Goal: Task Accomplishment & Management: Manage account settings

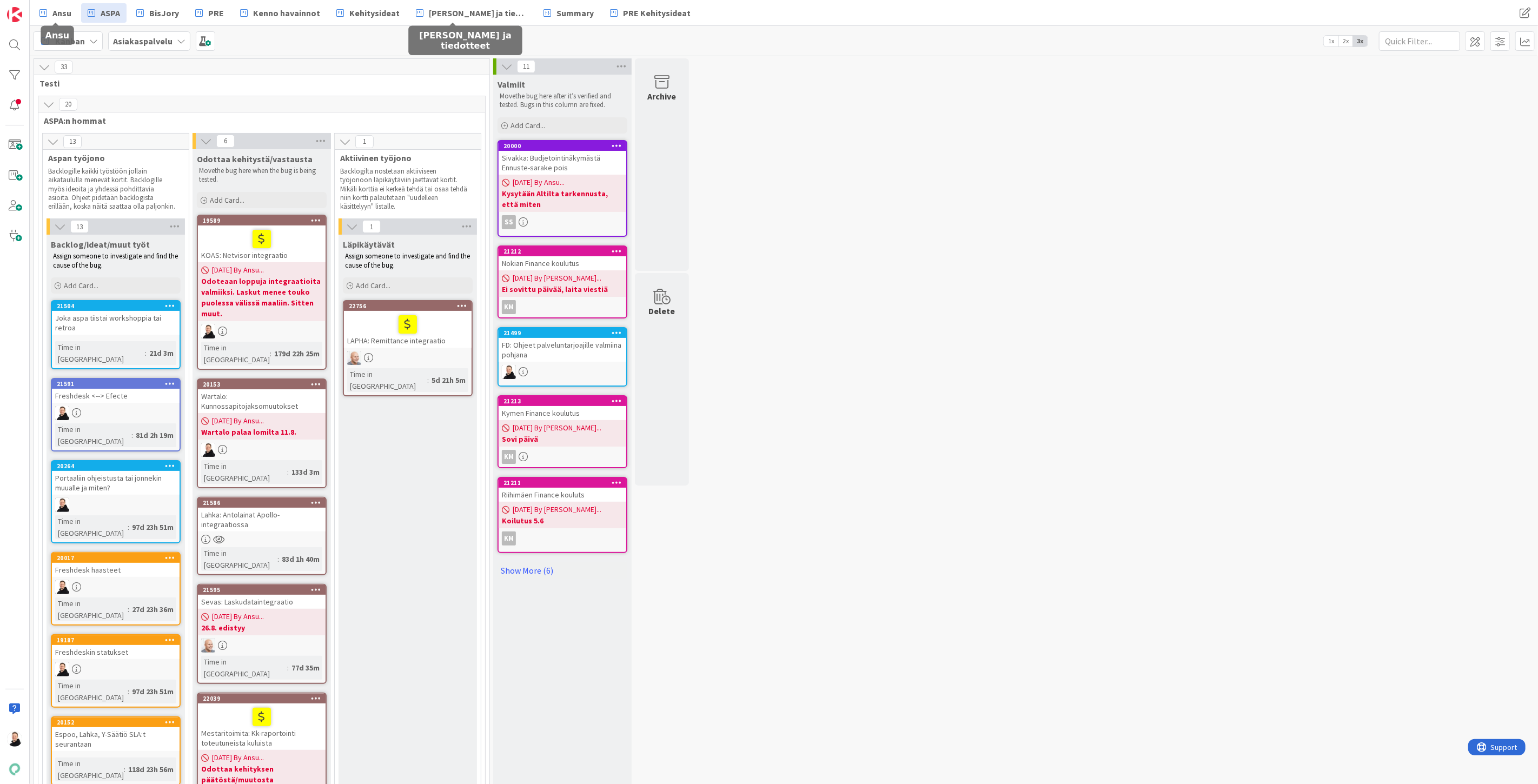
scroll to position [1175, 0]
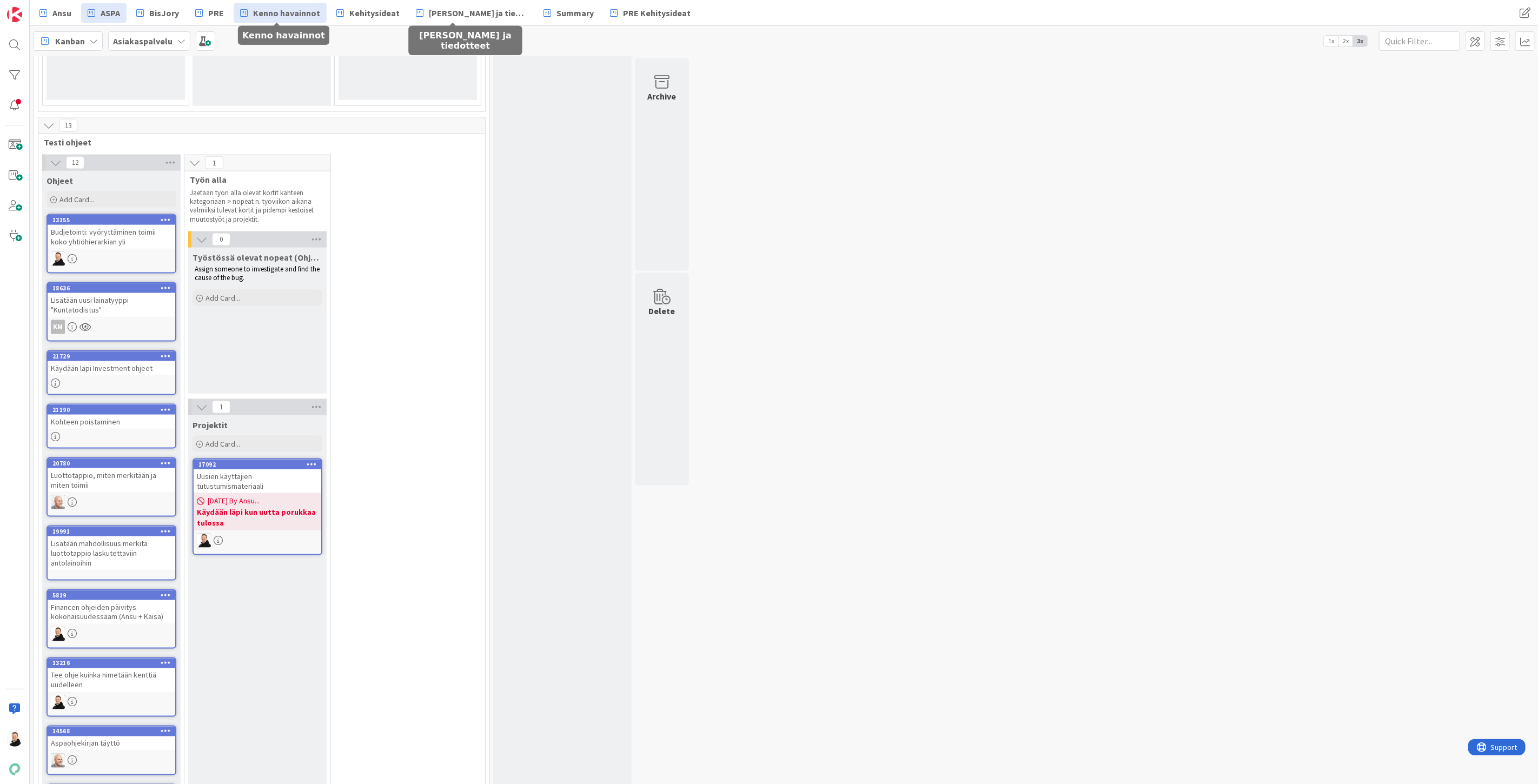
click at [265, 10] on span "Kenno havainnot" at bounding box center [286, 13] width 67 height 13
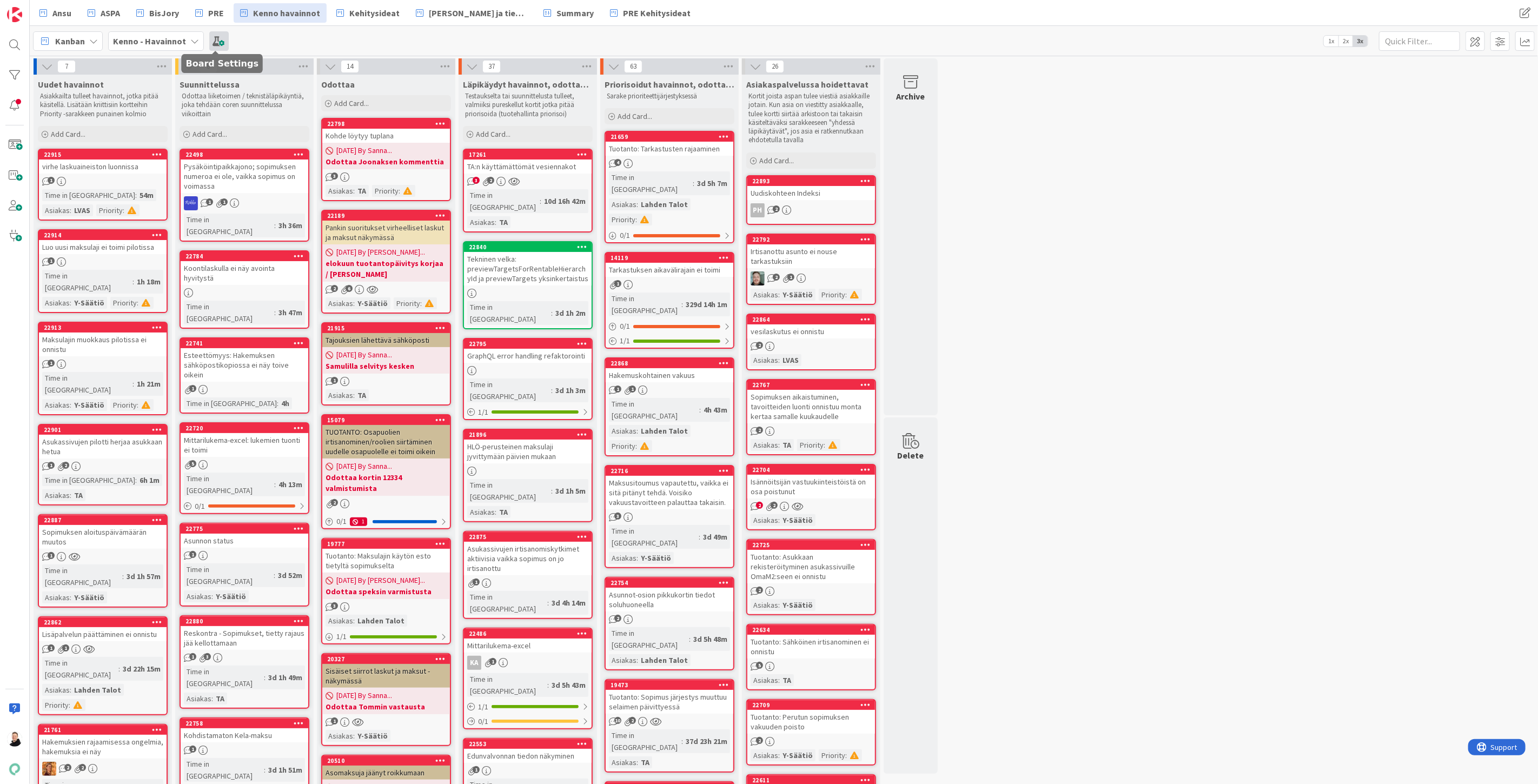
click at [217, 40] on span at bounding box center [219, 41] width 20 height 20
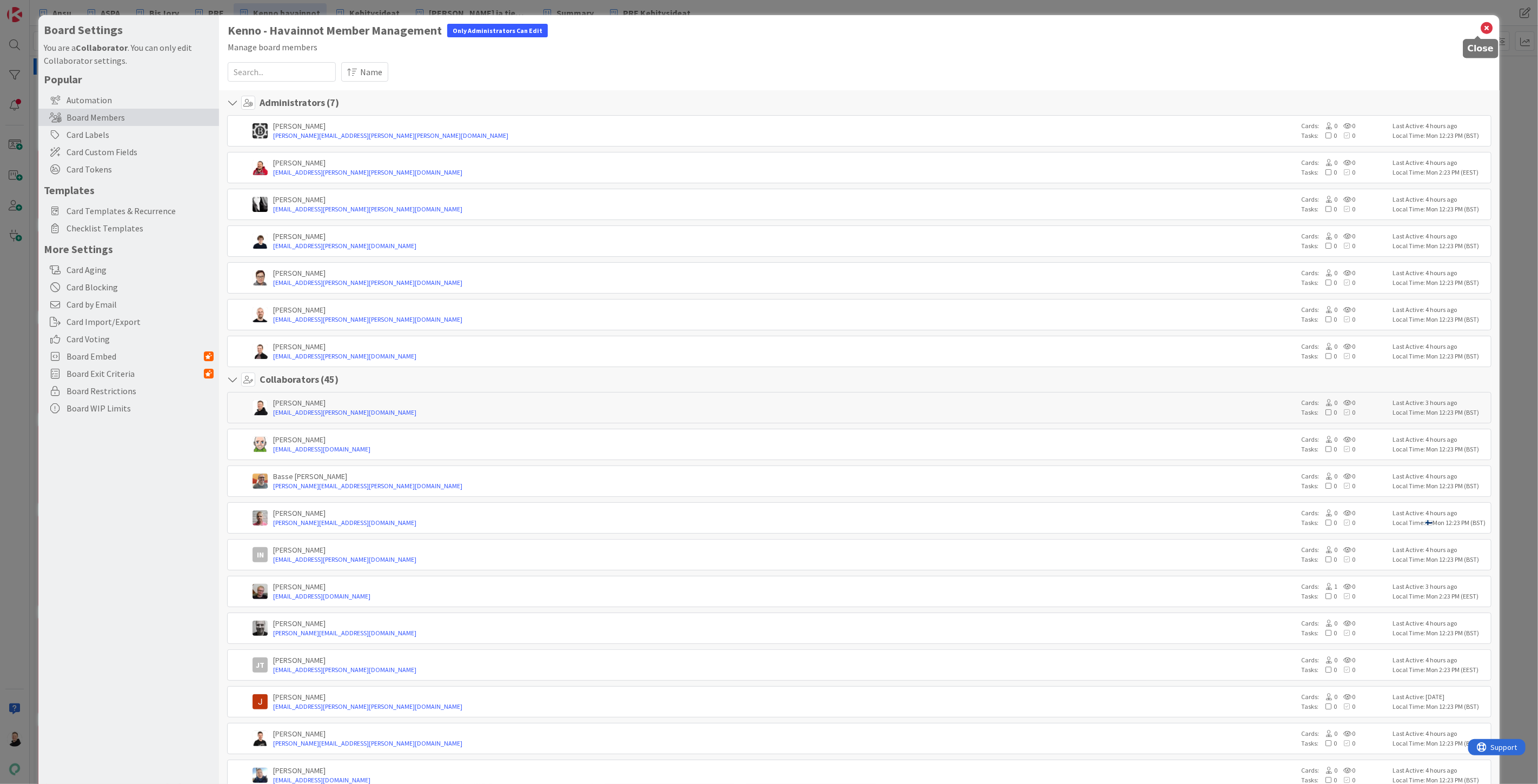
click at [1480, 24] on icon at bounding box center [1487, 28] width 14 height 15
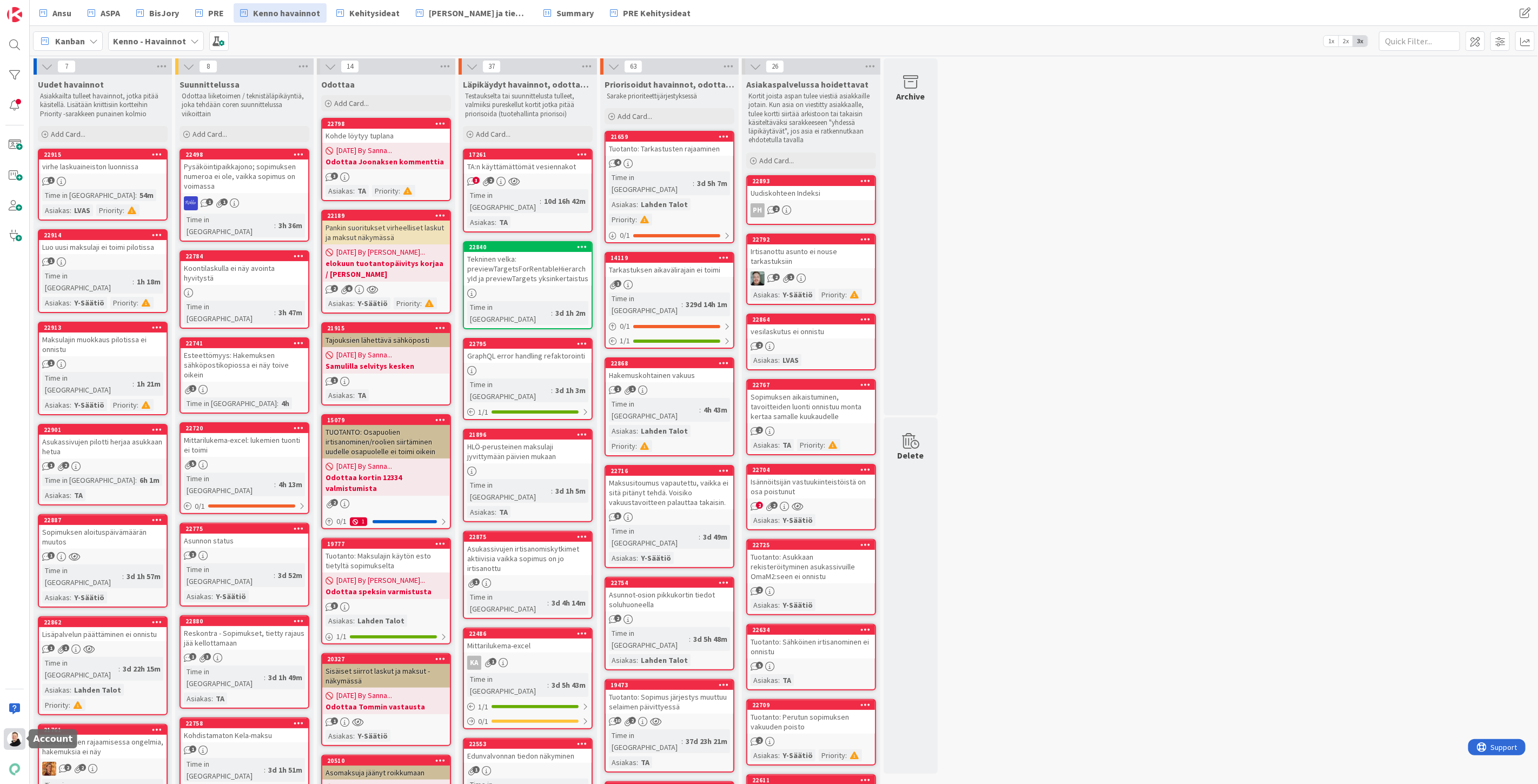
click at [11, 741] on img at bounding box center [14, 739] width 15 height 15
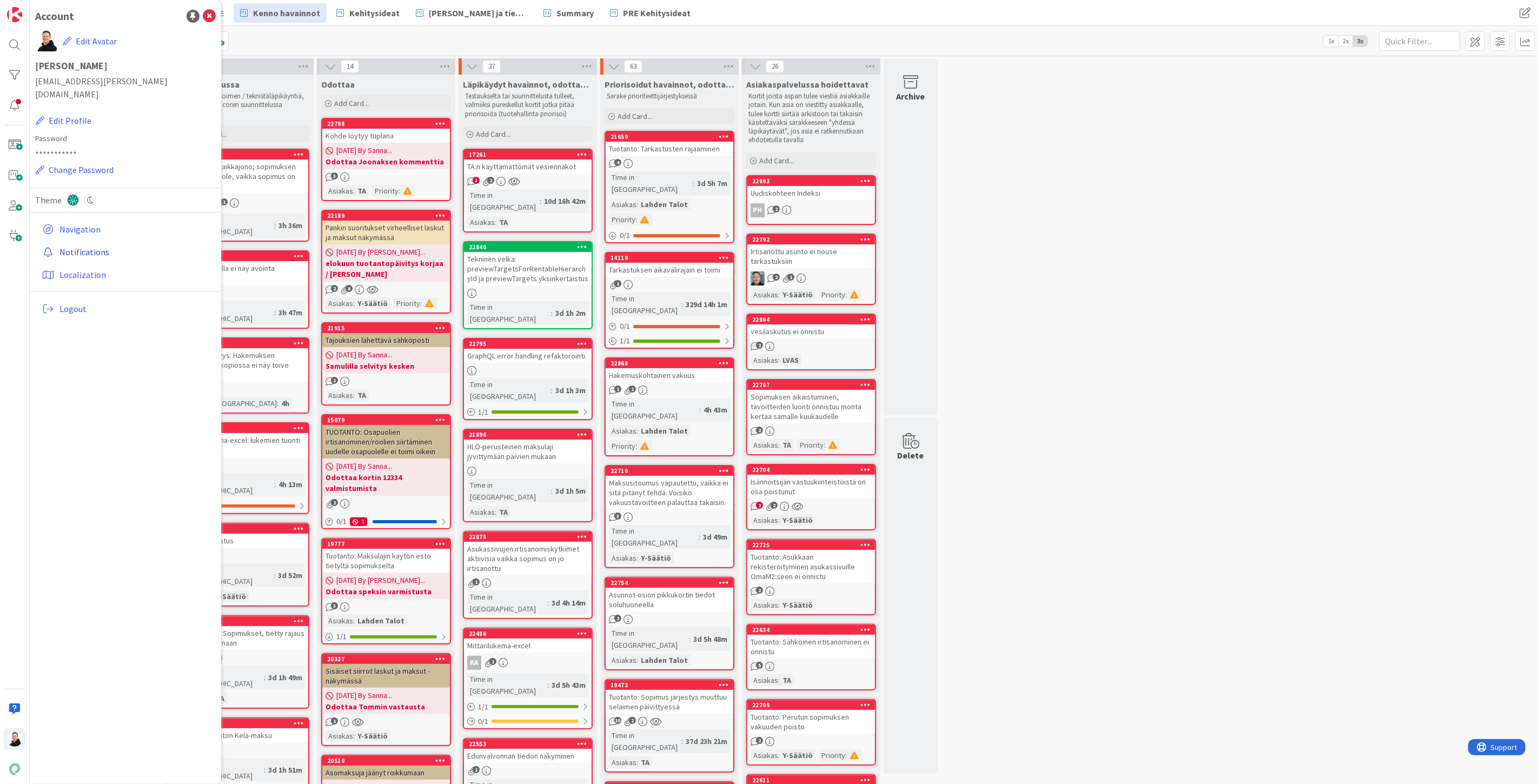
click at [68, 242] on link "Notifications" at bounding box center [127, 252] width 178 height 20
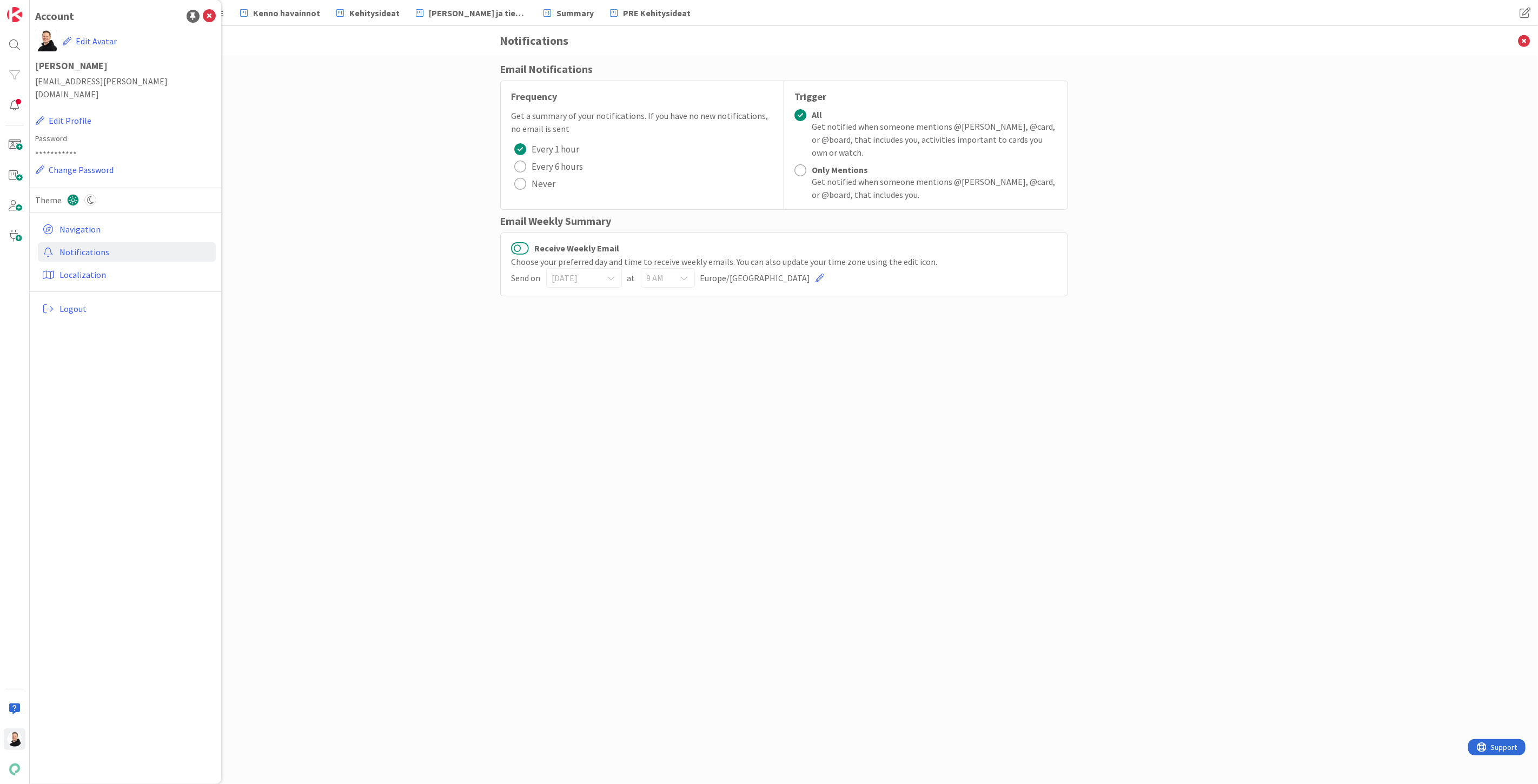
click at [523, 246] on button "Receive Weekly Email" at bounding box center [520, 248] width 18 height 14
click at [617, 274] on div "Sunday" at bounding box center [584, 278] width 76 height 20
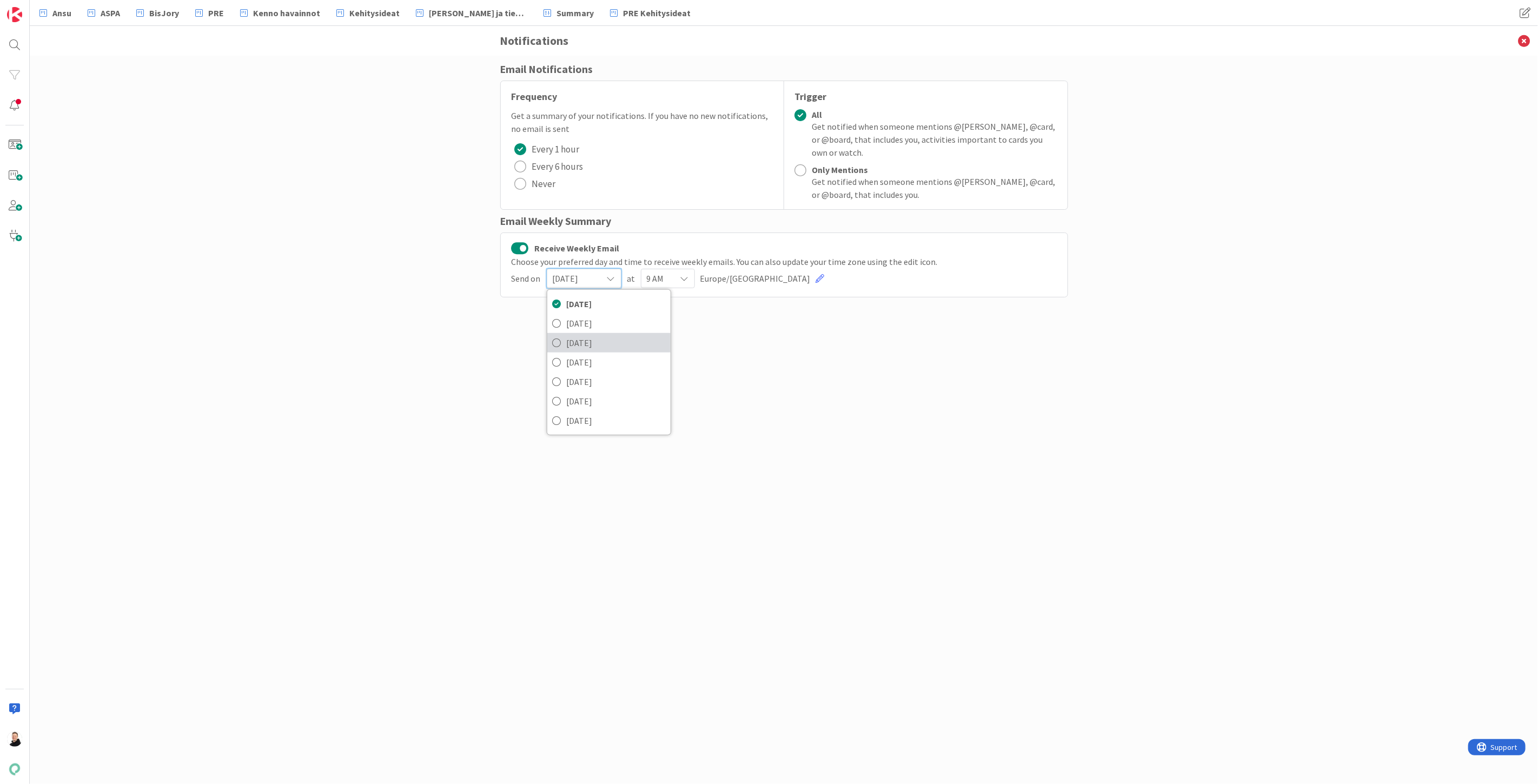
click at [583, 343] on span "Tuesday" at bounding box center [615, 343] width 98 height 16
click at [824, 386] on div "Email Notifications Frequency Get a summary of your notifications. If you have …" at bounding box center [784, 408] width 568 height 696
click at [1077, 246] on div "Email Notifications Frequency Get a summary of your notifications. If you have …" at bounding box center [783, 420] width 1508 height 728
click at [816, 278] on link at bounding box center [820, 278] width 8 height 8
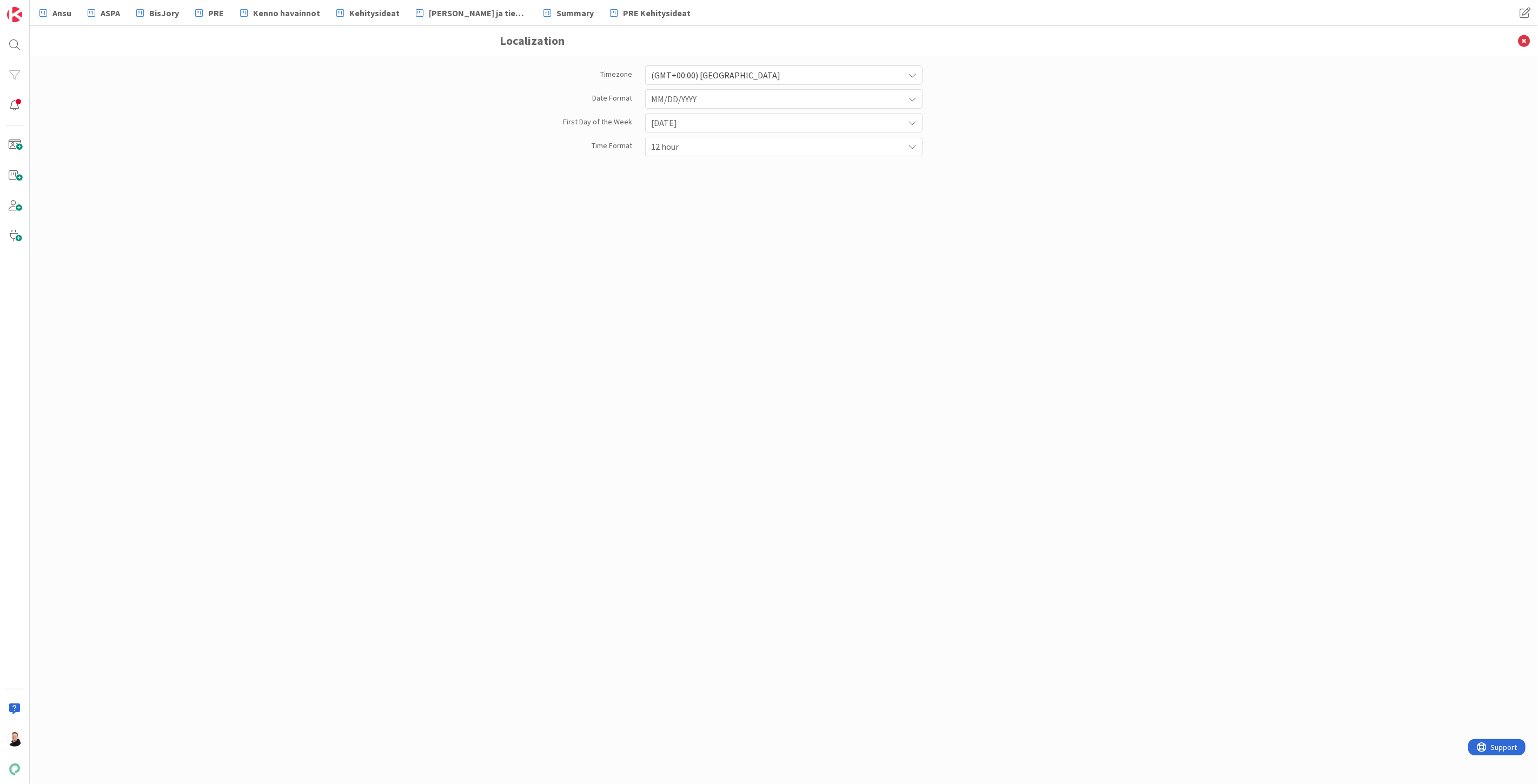
click at [910, 74] on icon at bounding box center [912, 75] width 8 height 8
click at [723, 110] on input "text" at bounding box center [784, 106] width 266 height 20
type input "f"
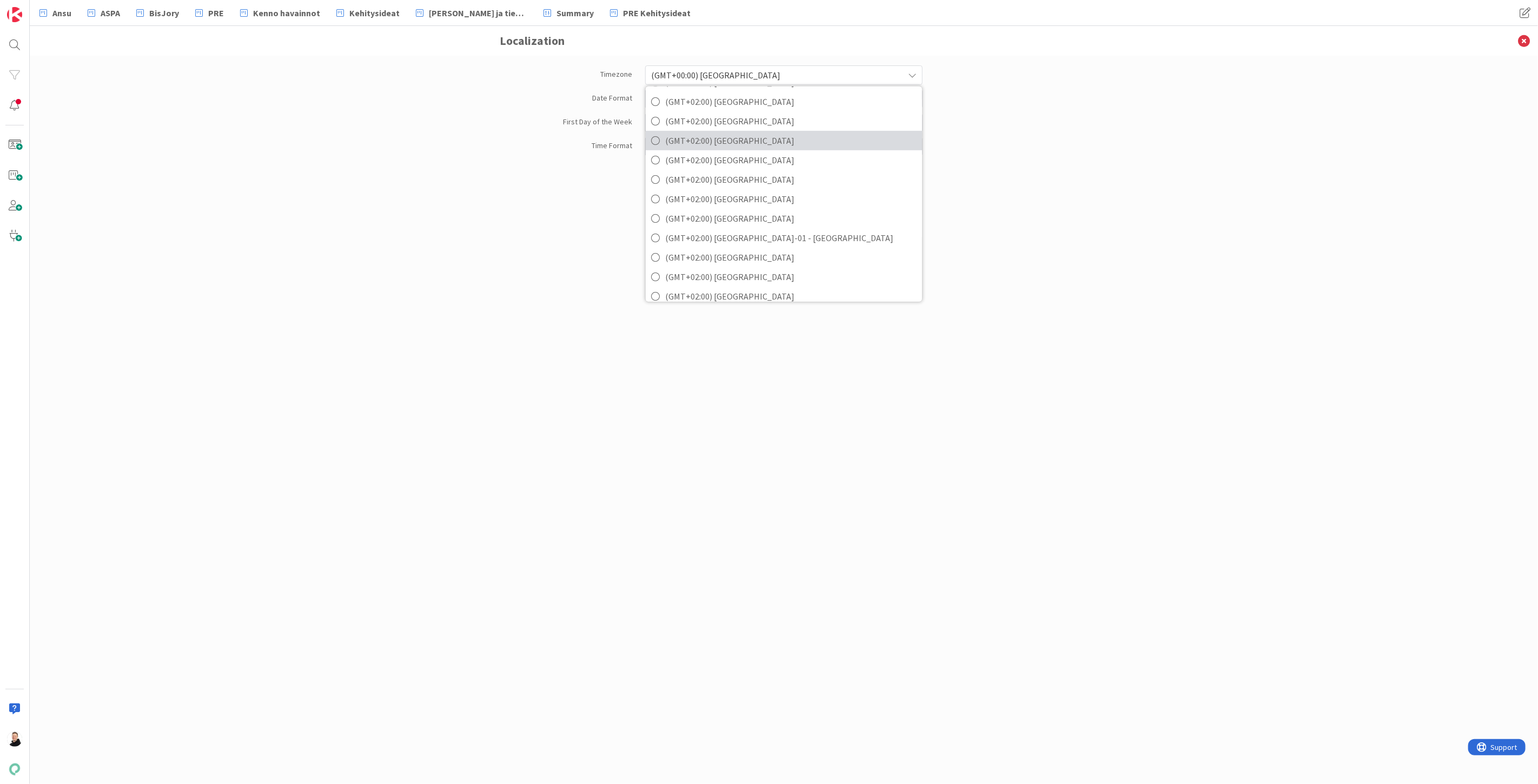
scroll to position [420, 0]
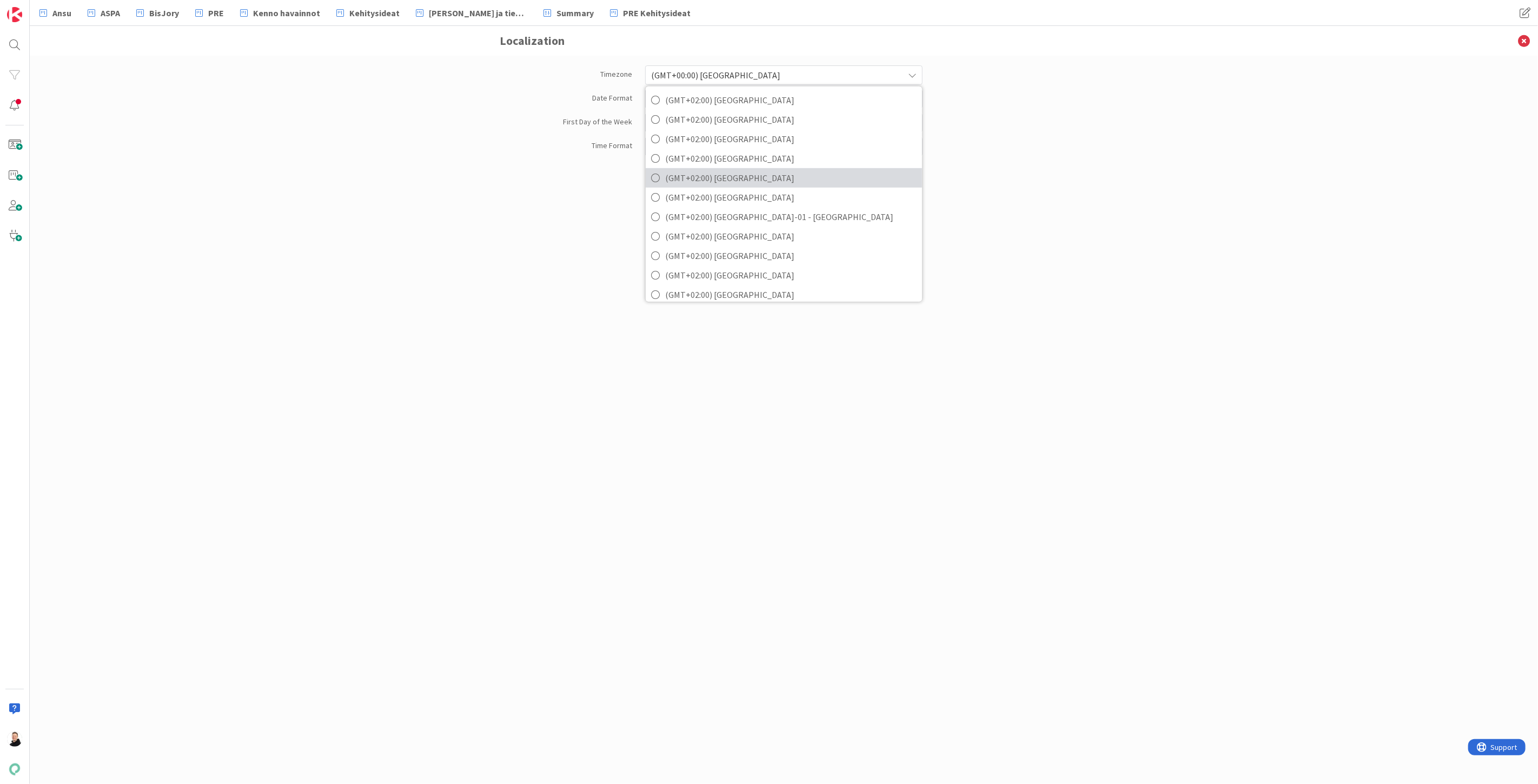
type input "+"
click at [653, 176] on icon at bounding box center [656, 177] width 8 height 16
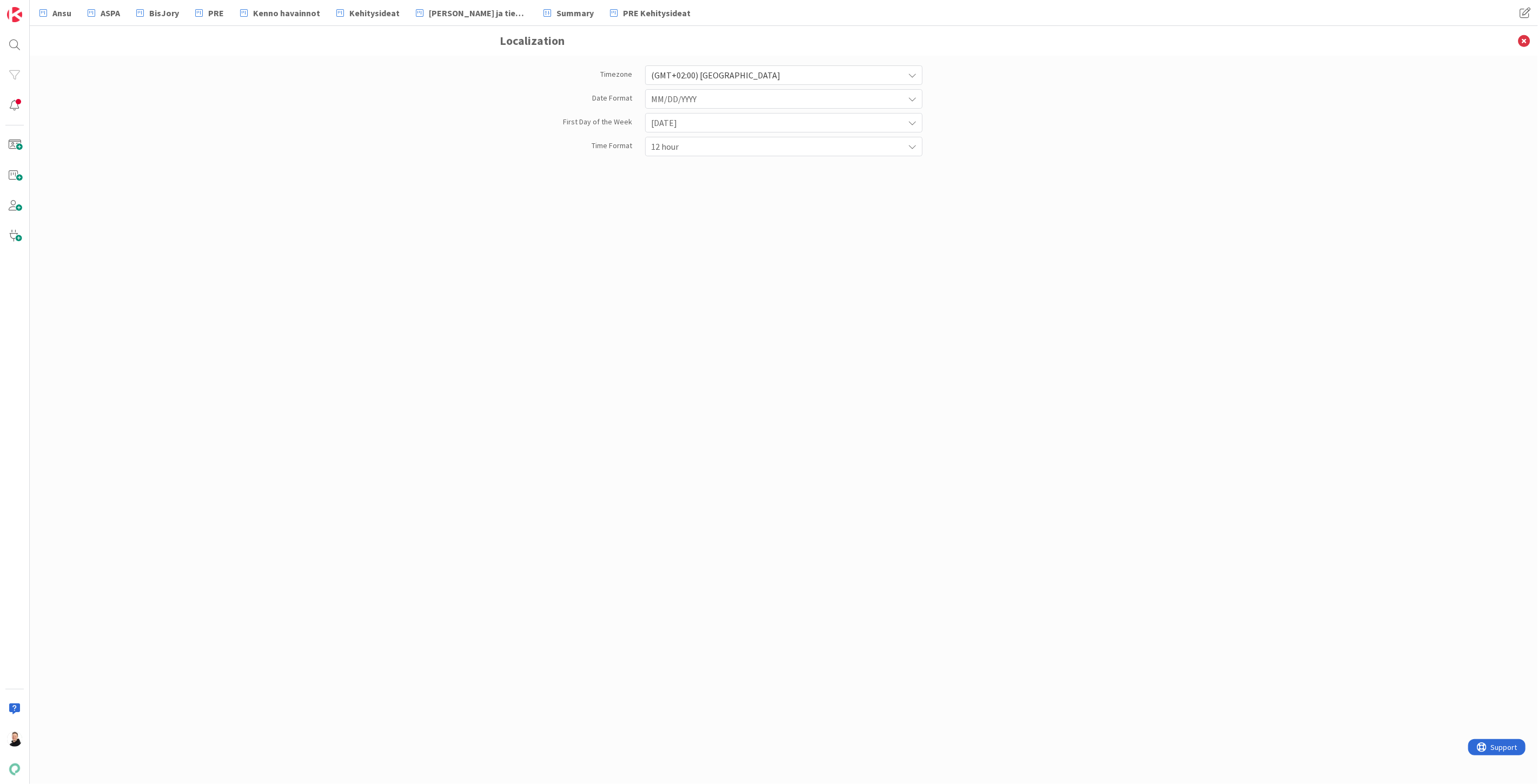
click at [984, 232] on div "Timezone (GMT+02:00) Helsinki + (GMT+00:00) Casablanca (GMT+00:00) Dublin (GMT+…" at bounding box center [784, 408] width 568 height 696
click at [914, 102] on icon at bounding box center [912, 99] width 8 height 8
click at [656, 143] on icon at bounding box center [656, 144] width 8 height 16
click at [801, 255] on div "Timezone (GMT+02:00) Helsinki + (GMT+00:00) Casablanca (GMT+00:00) Dublin (GMT+…" at bounding box center [784, 408] width 568 height 696
click at [914, 103] on icon at bounding box center [912, 99] width 8 height 8
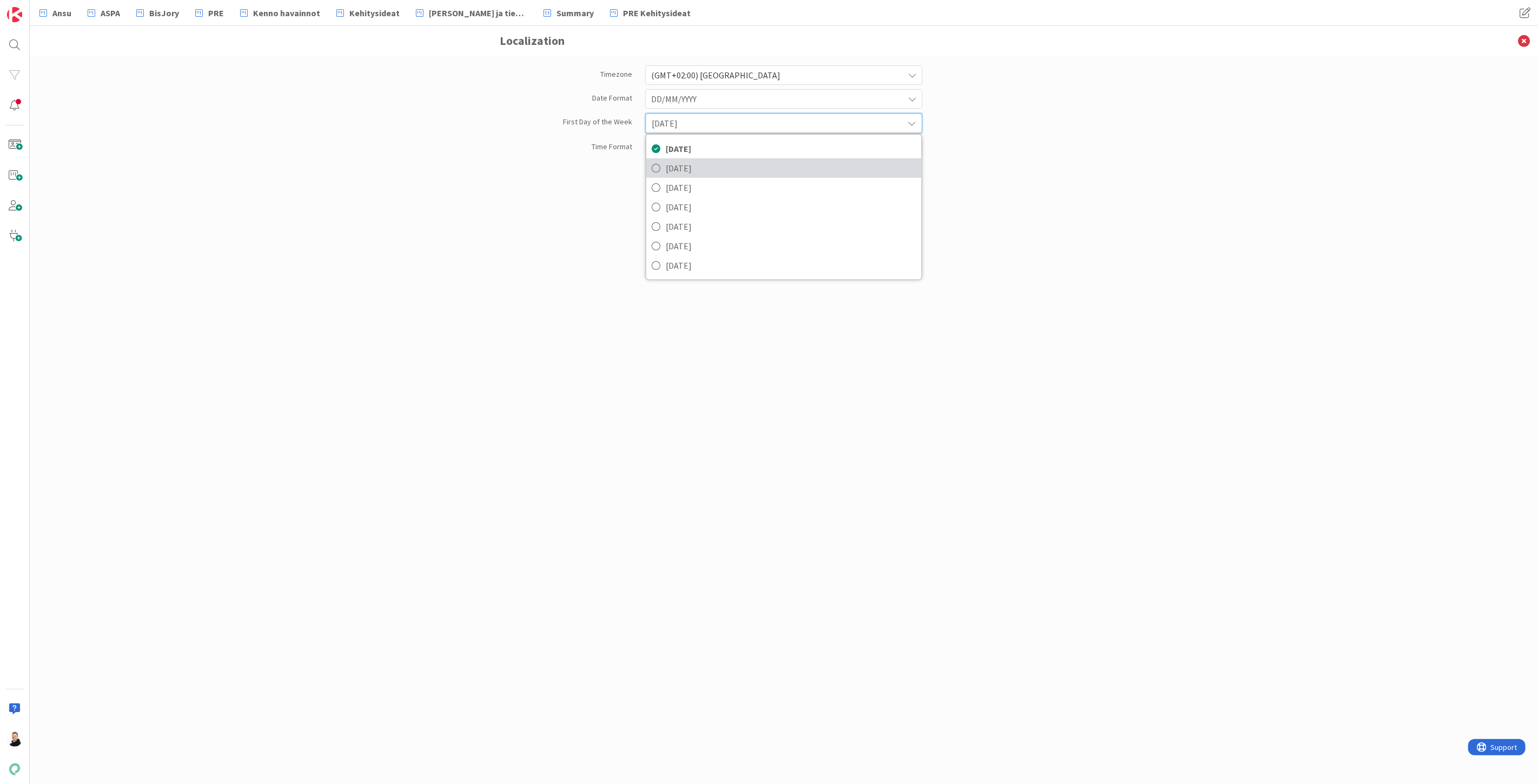
click at [815, 165] on span "Monday" at bounding box center [791, 168] width 250 height 16
click at [904, 109] on div "12 hour" at bounding box center [783, 99] width 278 height 20
click at [1125, 179] on div "Timezone (GMT+02:00) Helsinki + (GMT+00:00) Casablanca (GMT+00:00) Dublin (GMT+…" at bounding box center [783, 420] width 1508 height 728
click at [681, 692] on div "Timezone (GMT+02:00) Helsinki + (GMT+00:00) Casablanca (GMT+00:00) Dublin (GMT+…" at bounding box center [784, 408] width 568 height 696
click at [1524, 40] on icon at bounding box center [1524, 41] width 28 height 30
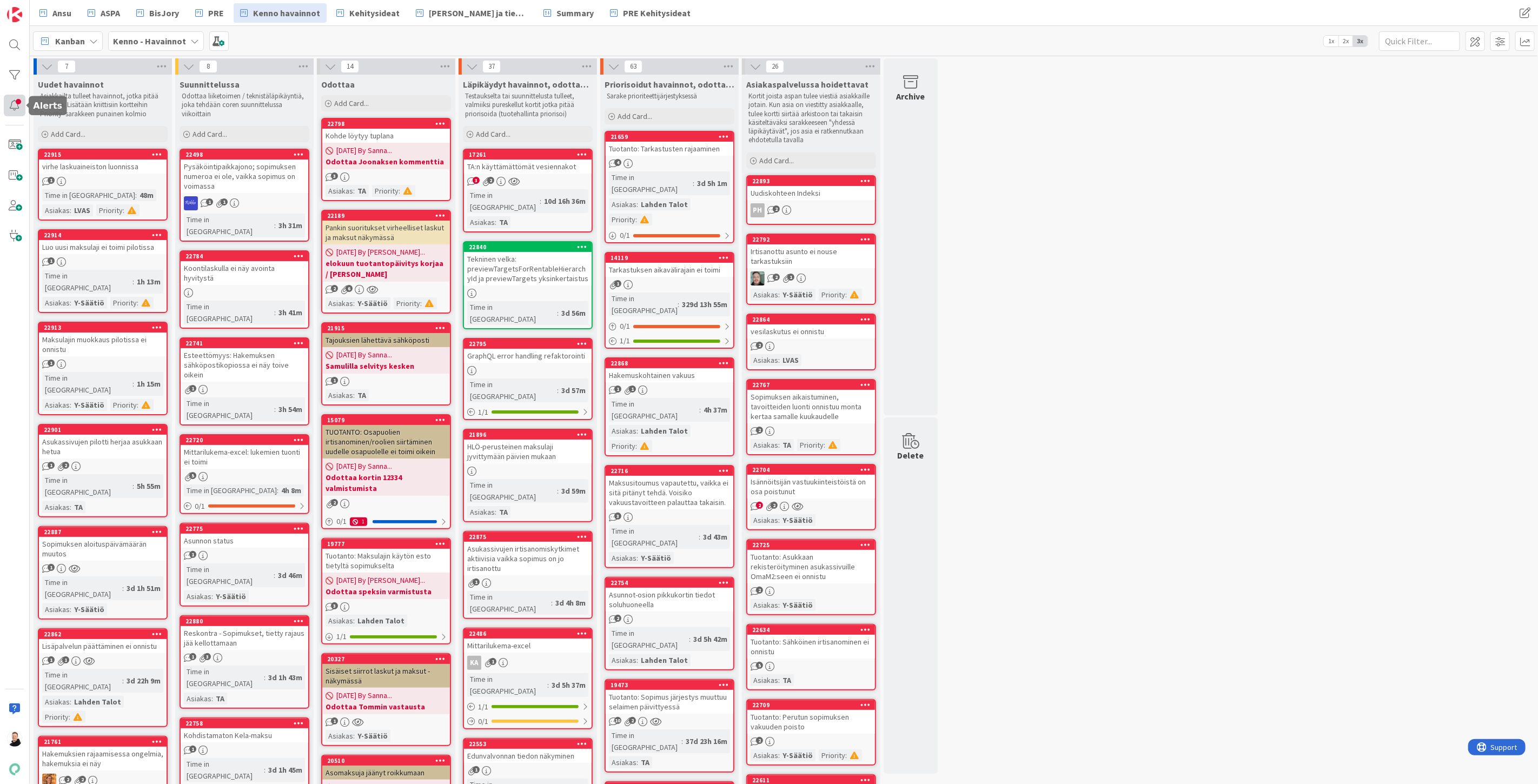
click at [18, 105] on div at bounding box center [14, 105] width 22 height 22
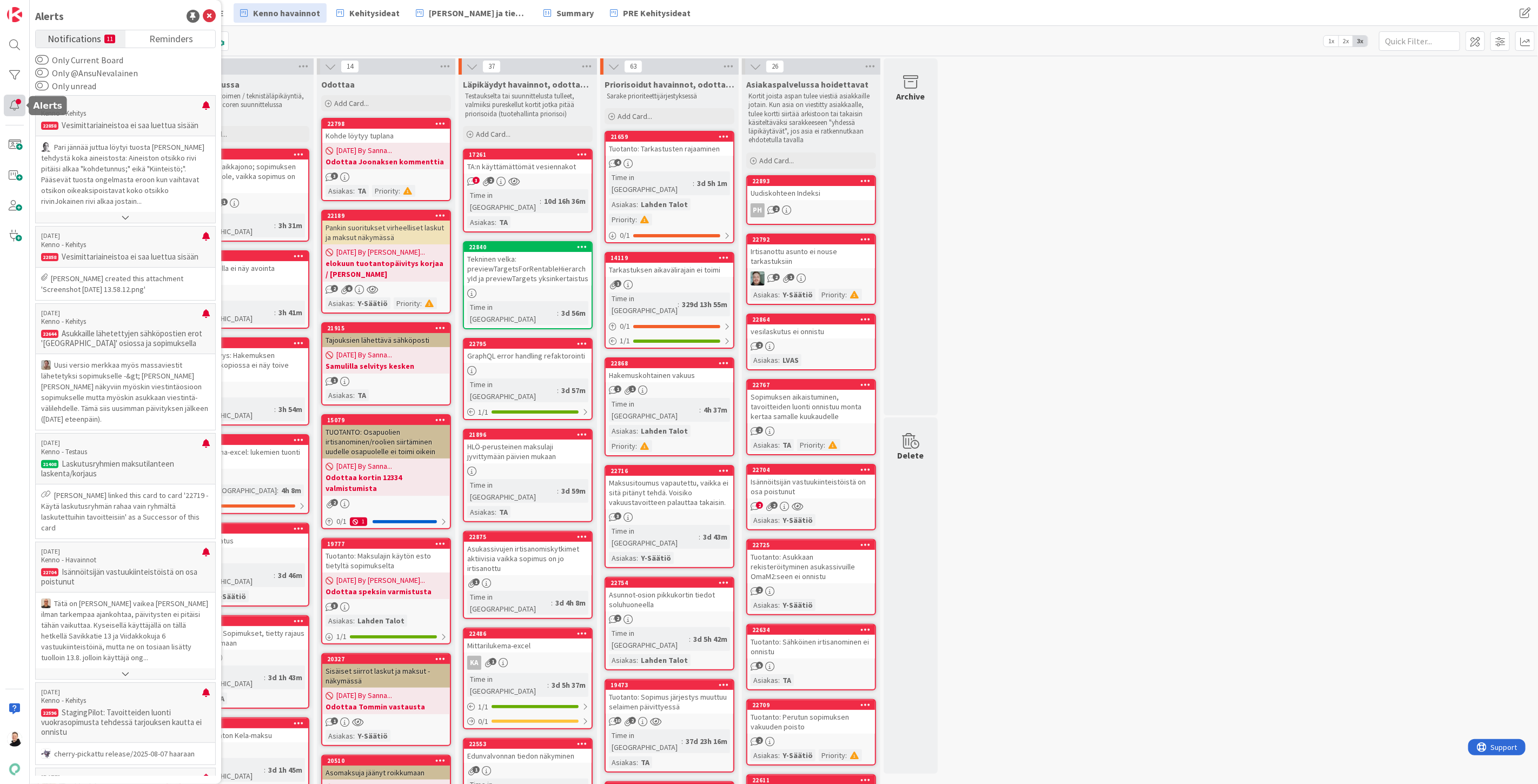
click at [7, 106] on div at bounding box center [14, 105] width 22 height 22
click at [13, 736] on img at bounding box center [14, 739] width 15 height 15
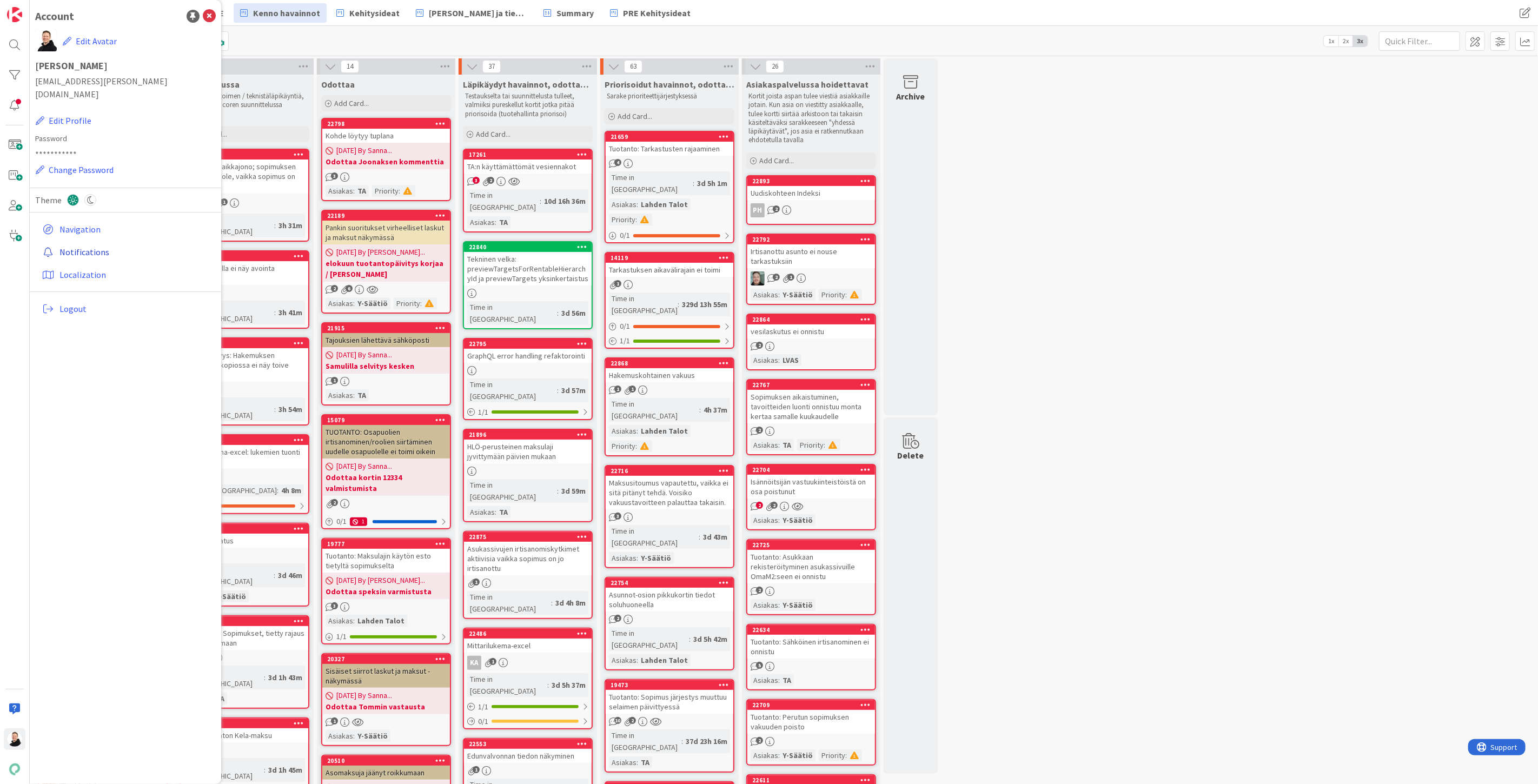
click at [67, 242] on link "Notifications" at bounding box center [127, 252] width 178 height 20
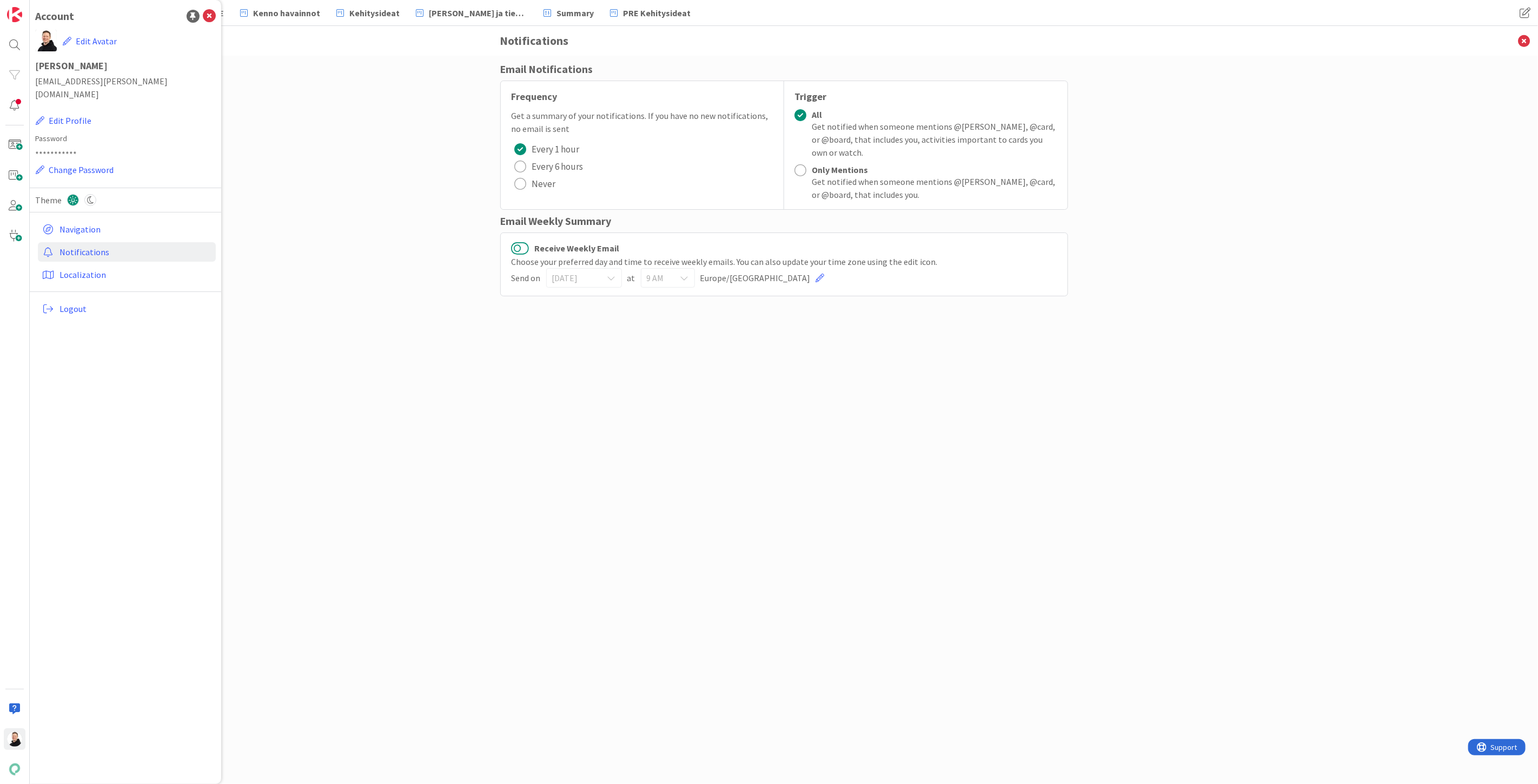
click at [522, 252] on button "Receive Weekly Email" at bounding box center [520, 248] width 18 height 14
click at [609, 275] on icon at bounding box center [612, 278] width 8 height 8
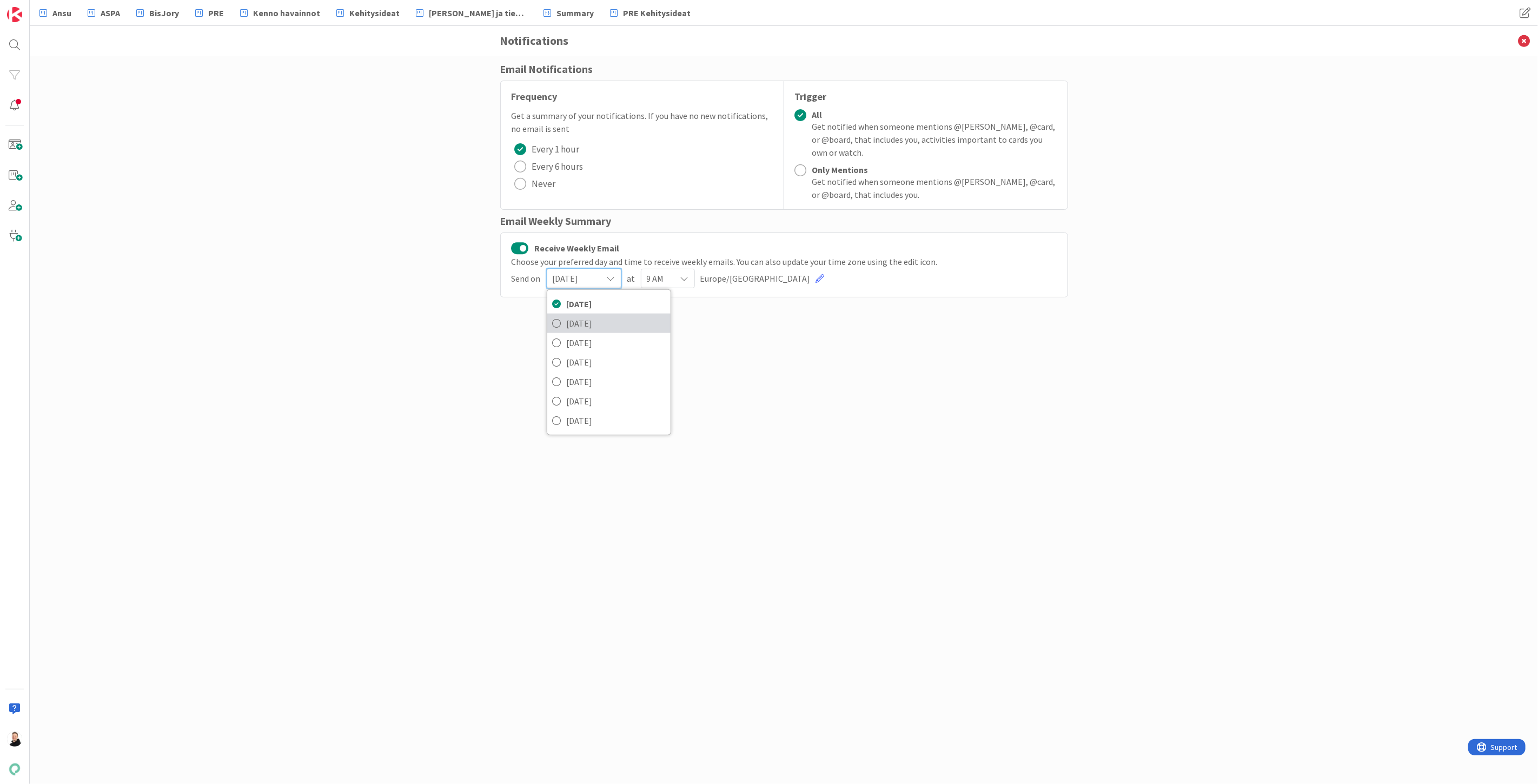
click at [569, 328] on span "Monday" at bounding box center [615, 323] width 98 height 16
click at [585, 372] on div "Email Notifications Frequency Get a summary of your notifications. If you have …" at bounding box center [784, 408] width 568 height 696
click at [1521, 38] on icon at bounding box center [1524, 41] width 28 height 30
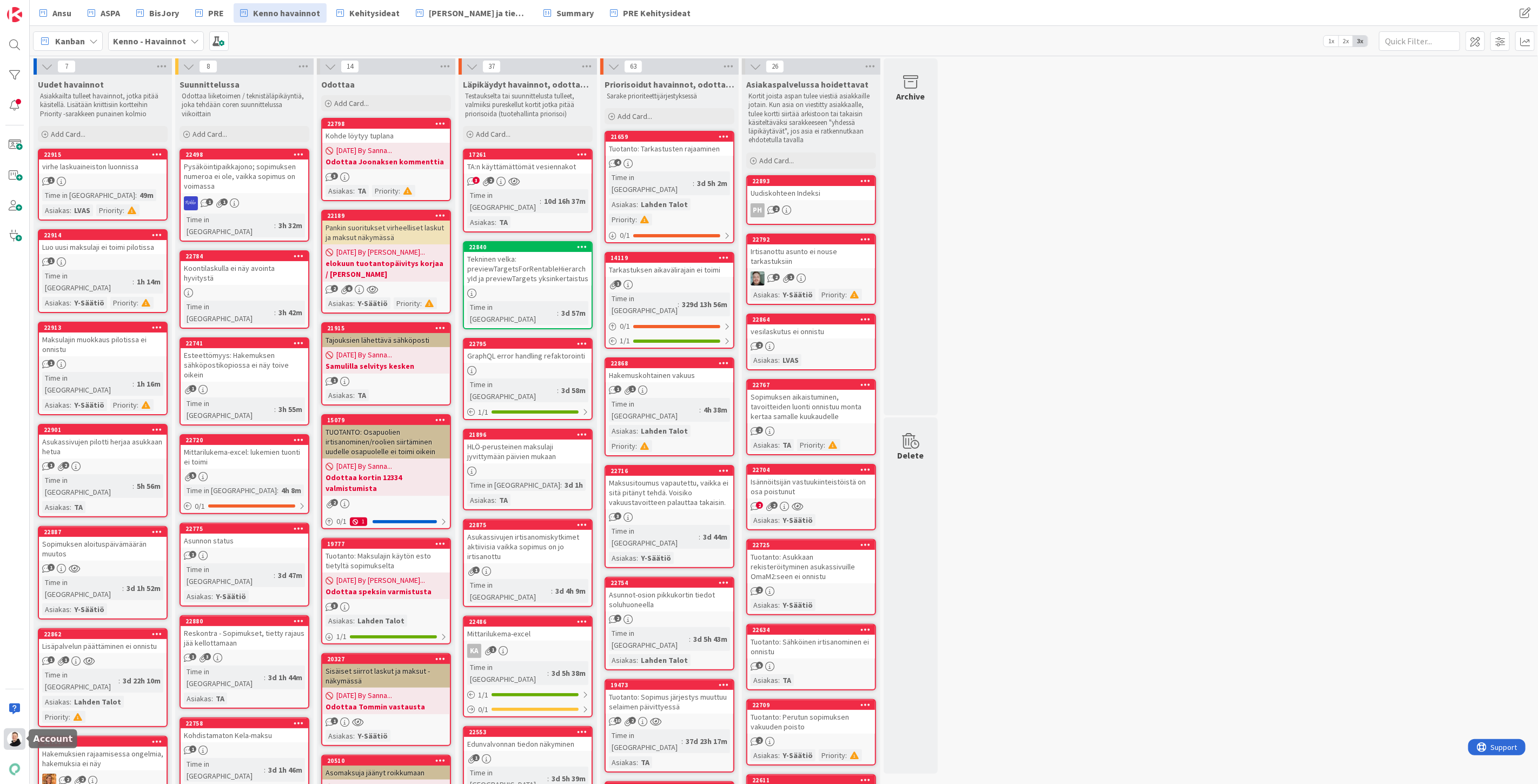
click at [14, 739] on img at bounding box center [14, 739] width 15 height 15
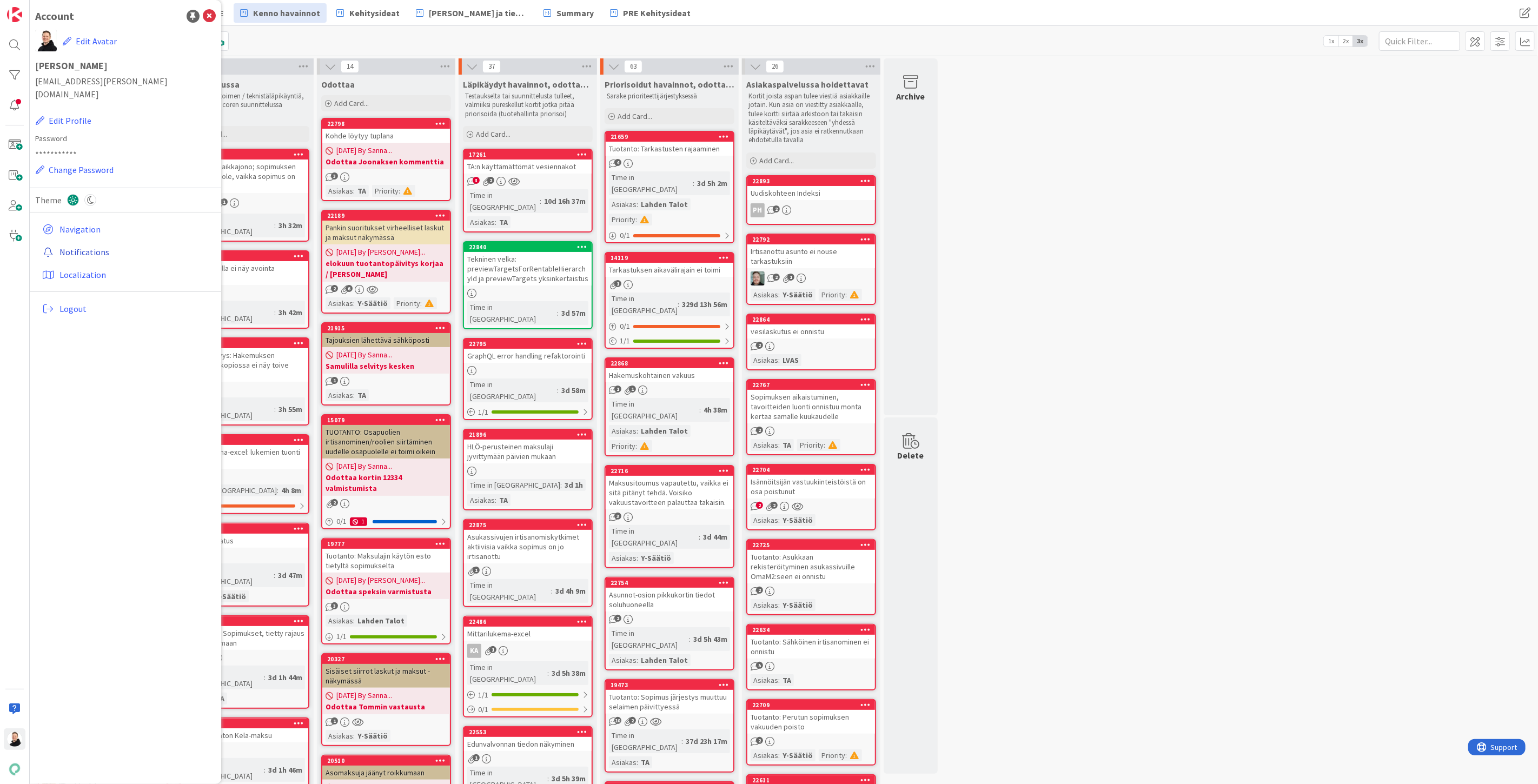
click at [92, 242] on link "Notifications" at bounding box center [127, 252] width 178 height 20
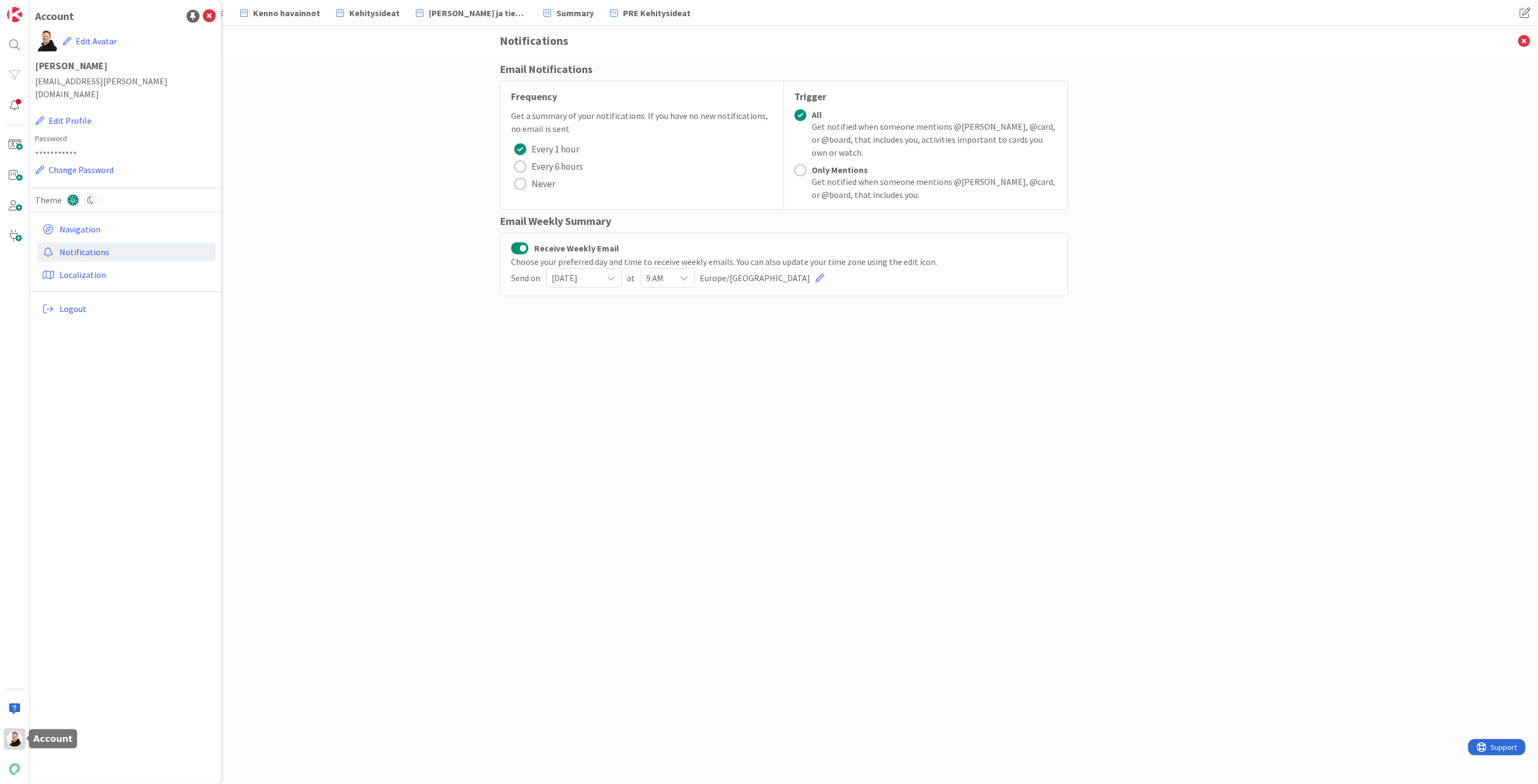
click at [9, 743] on img at bounding box center [14, 739] width 15 height 15
click at [13, 763] on img at bounding box center [14, 769] width 15 height 15
click at [10, 742] on img at bounding box center [14, 739] width 15 height 15
click at [17, 13] on img at bounding box center [14, 14] width 15 height 15
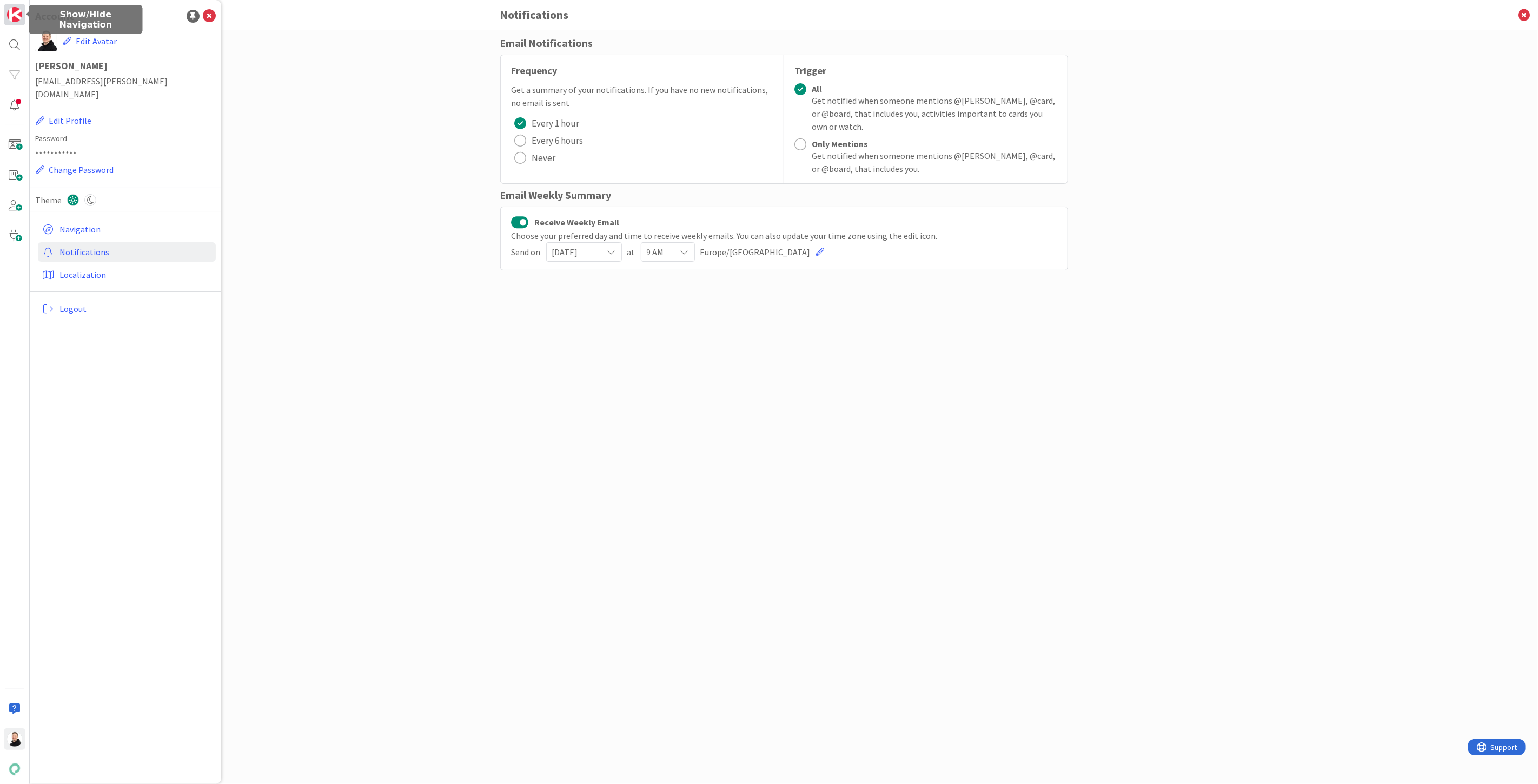
click at [17, 13] on img at bounding box center [14, 14] width 15 height 15
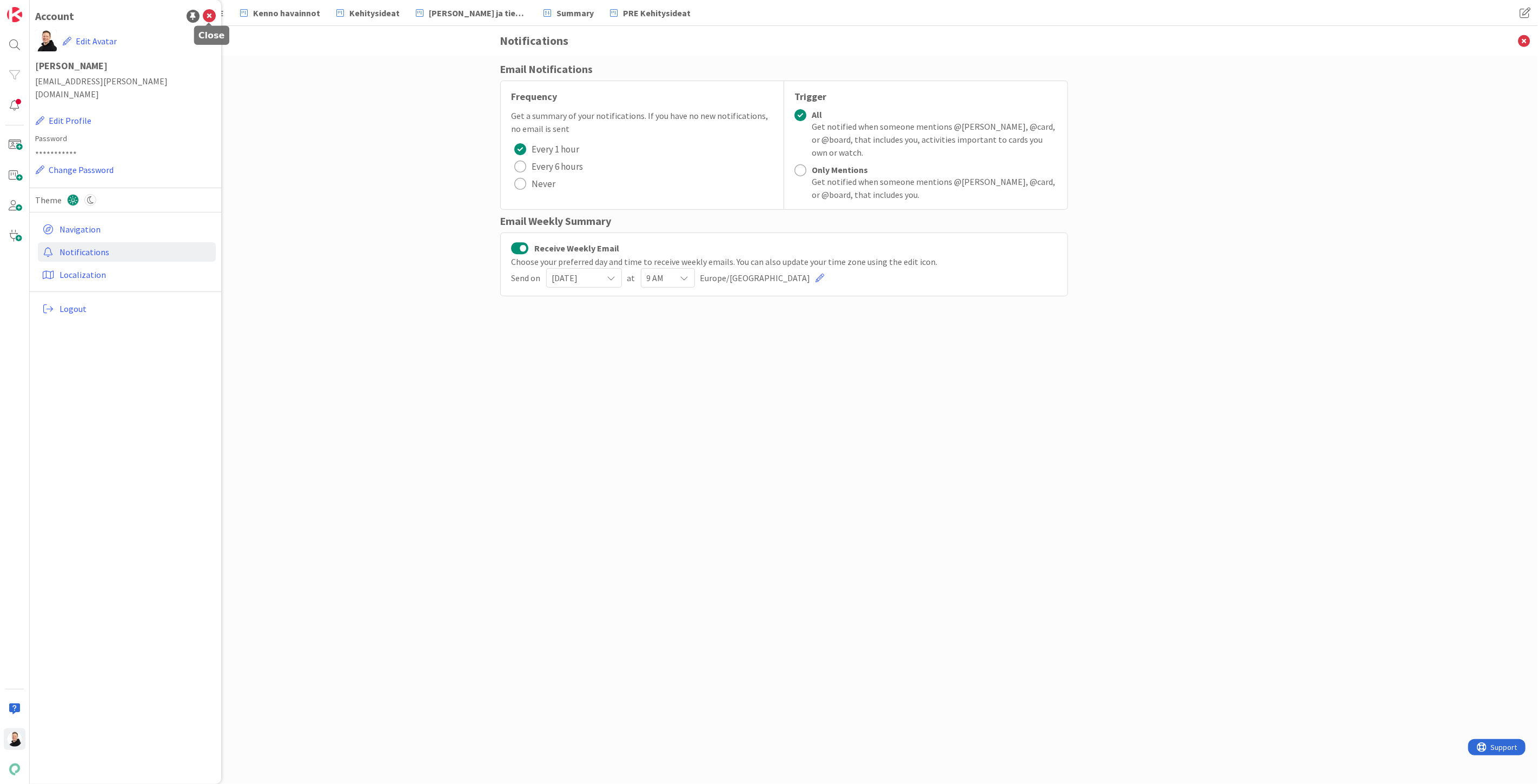
click at [208, 15] on icon at bounding box center [209, 16] width 13 height 13
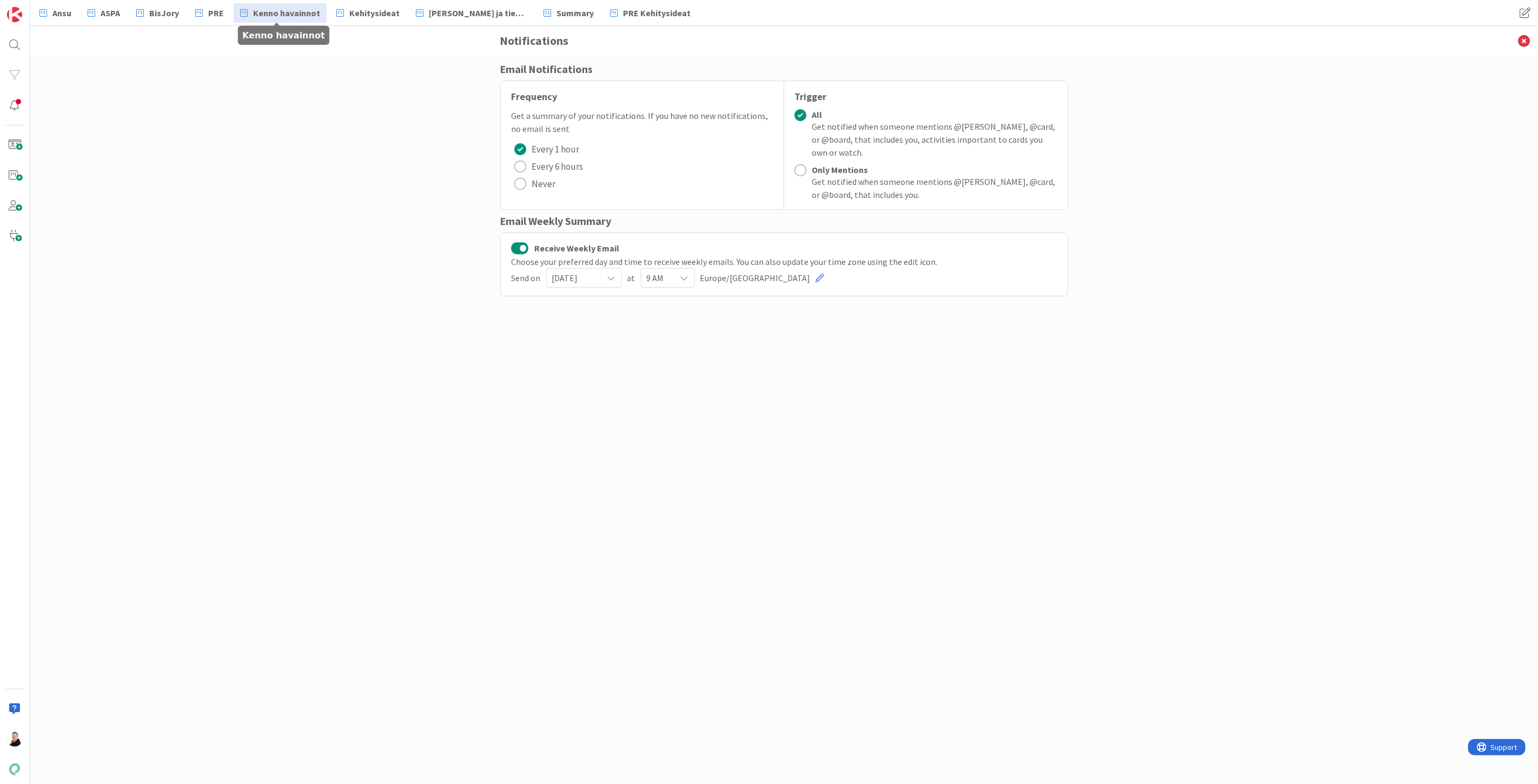
click at [300, 13] on span "Kenno havainnot" at bounding box center [286, 13] width 67 height 13
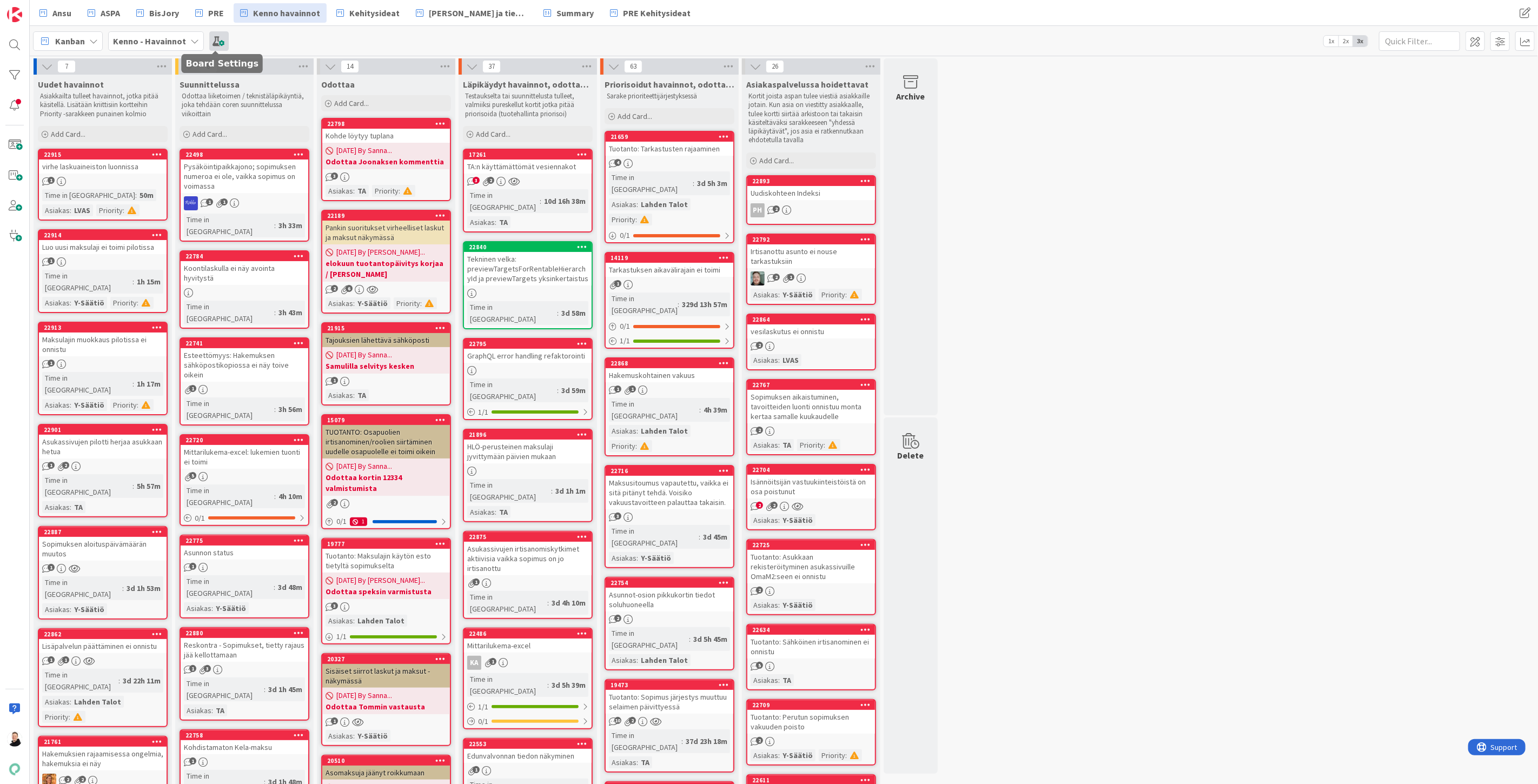
click at [218, 34] on span at bounding box center [219, 41] width 20 height 20
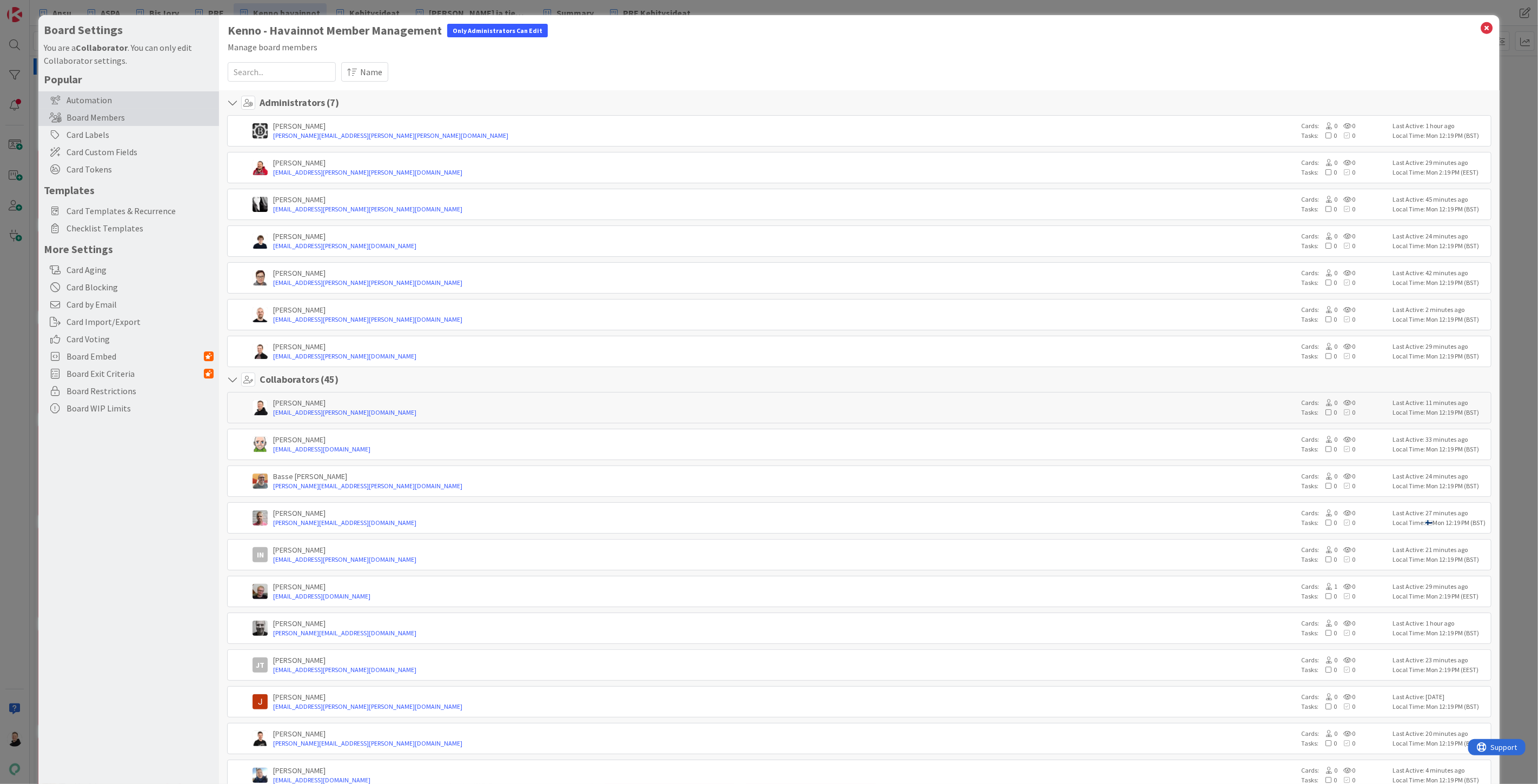
click at [83, 102] on div "Automation" at bounding box center [129, 100] width 181 height 17
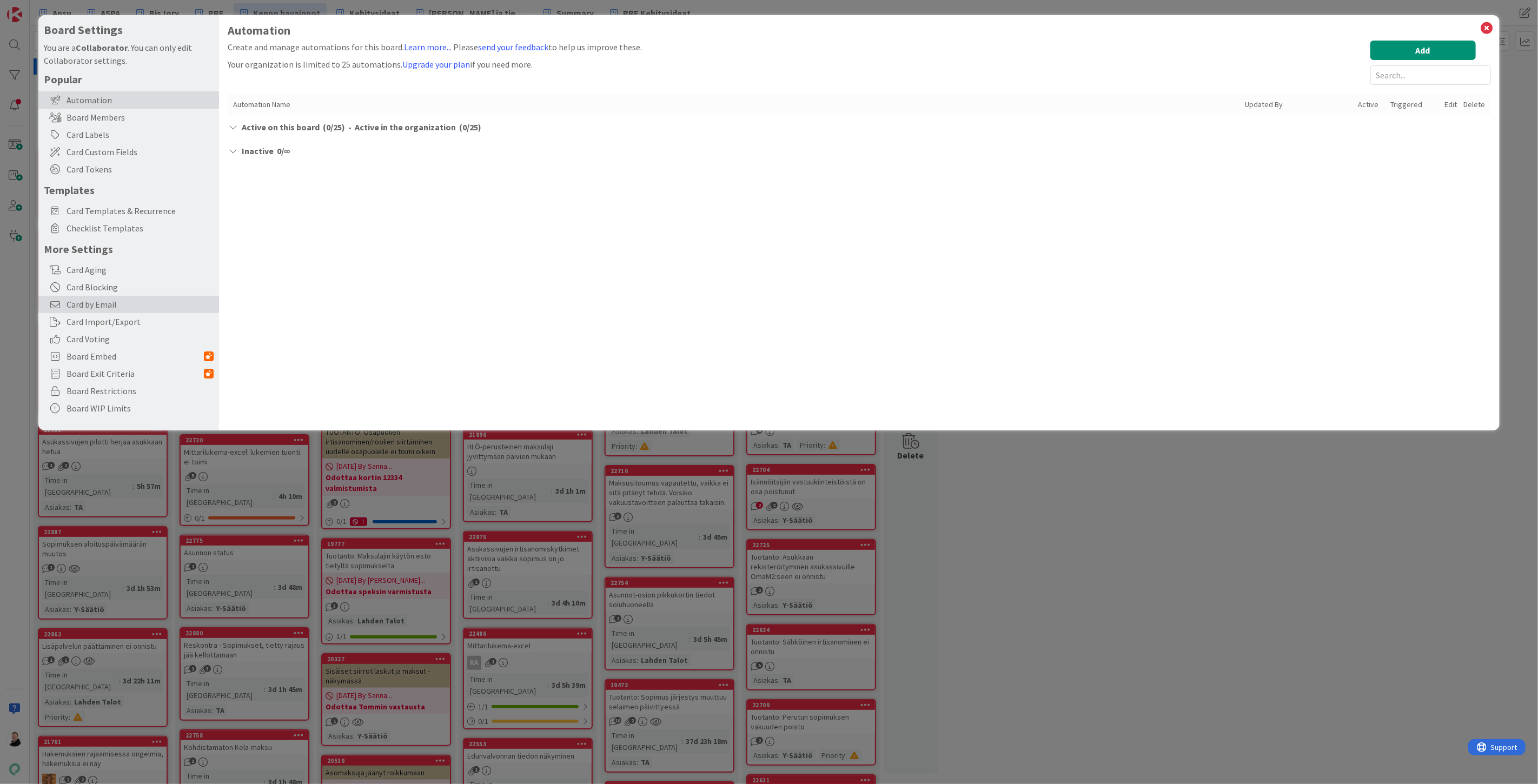
click at [87, 304] on span "Card by Email" at bounding box center [140, 304] width 147 height 13
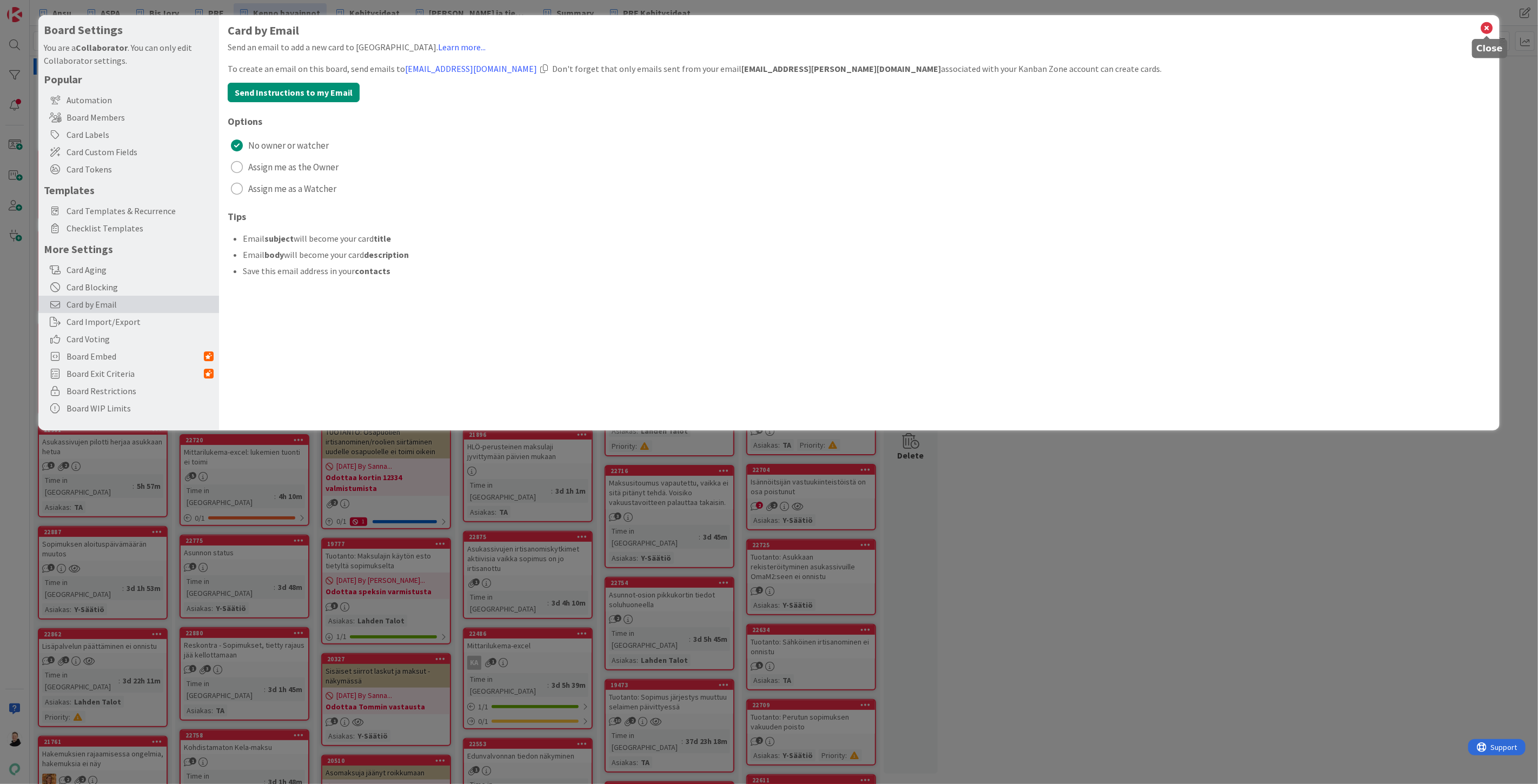
click at [1484, 25] on icon at bounding box center [1487, 28] width 14 height 15
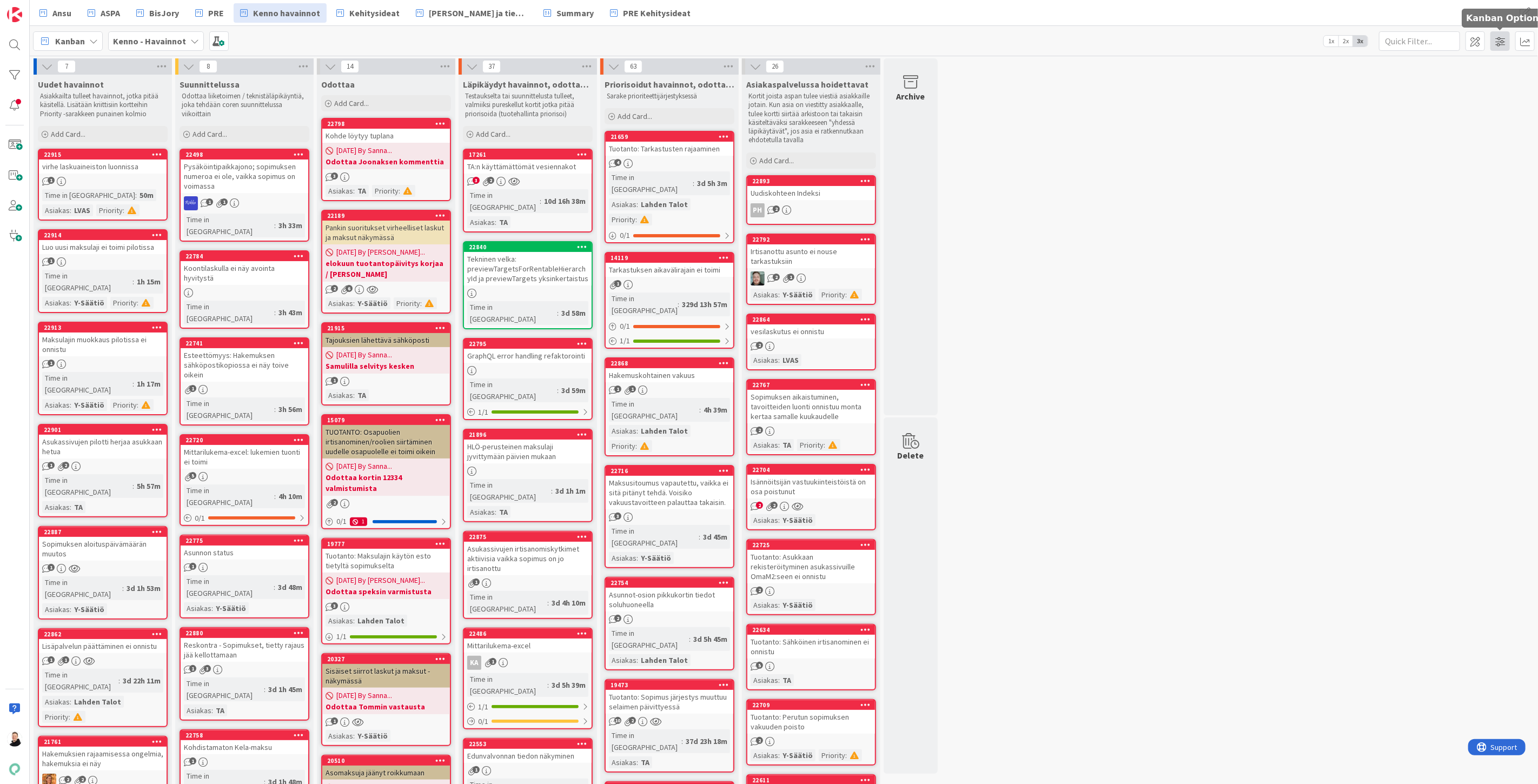
click at [1503, 44] on span at bounding box center [1501, 41] width 20 height 20
click at [218, 44] on span at bounding box center [219, 41] width 20 height 20
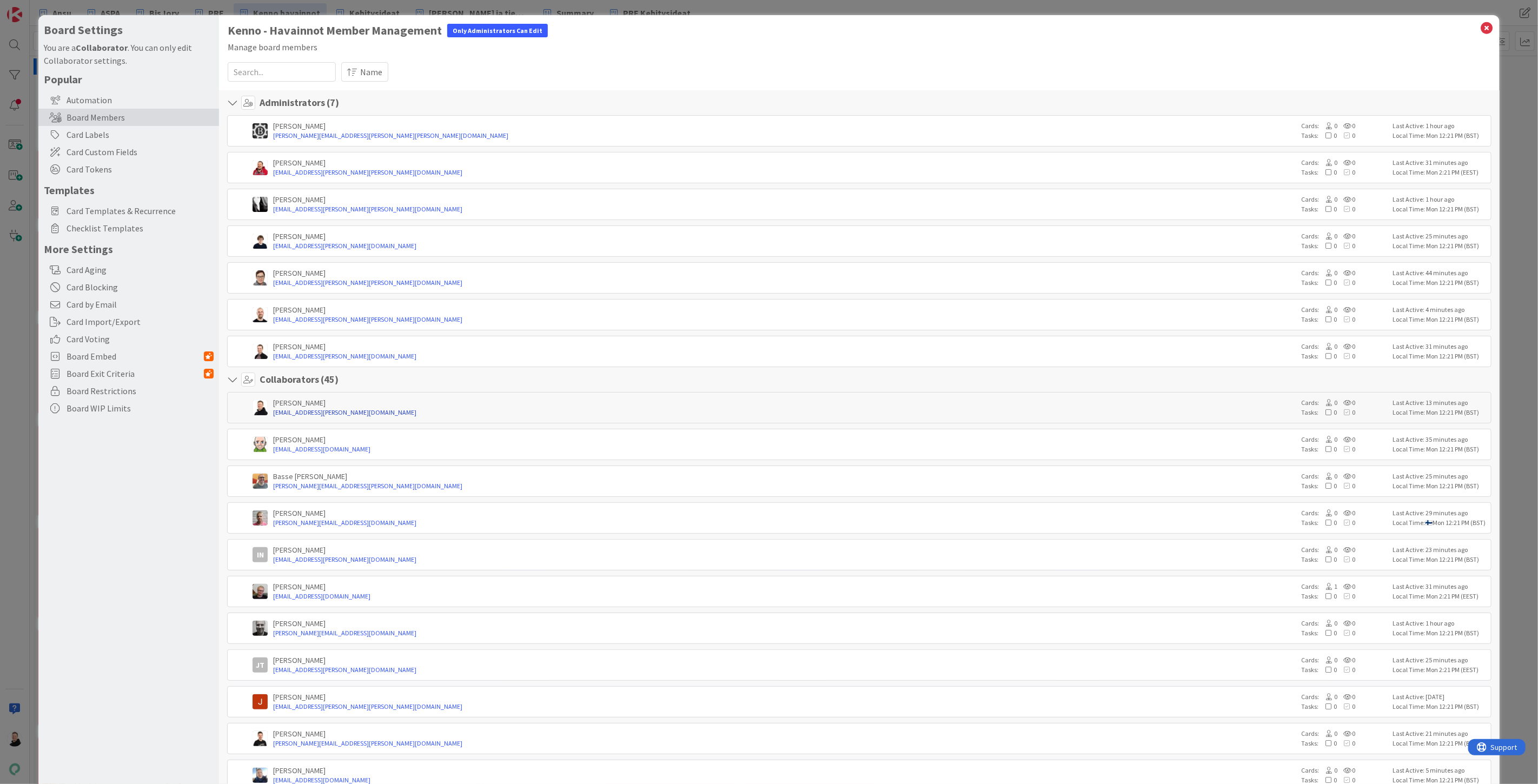
click at [295, 408] on link "ansu.nevalainen@pandia.fi" at bounding box center [784, 412] width 1022 height 10
click at [1480, 29] on icon at bounding box center [1487, 28] width 14 height 15
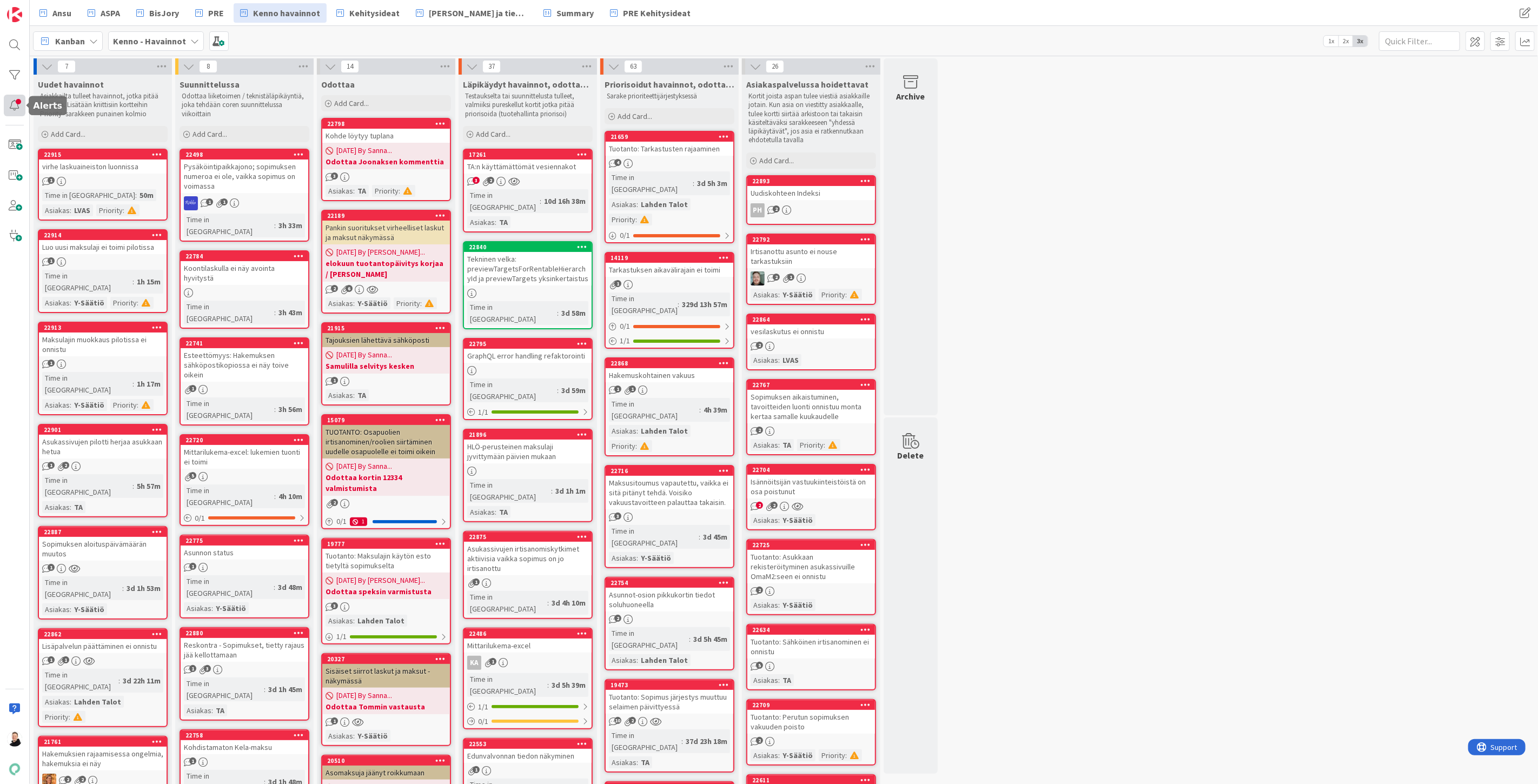
click at [11, 102] on div at bounding box center [14, 105] width 22 height 22
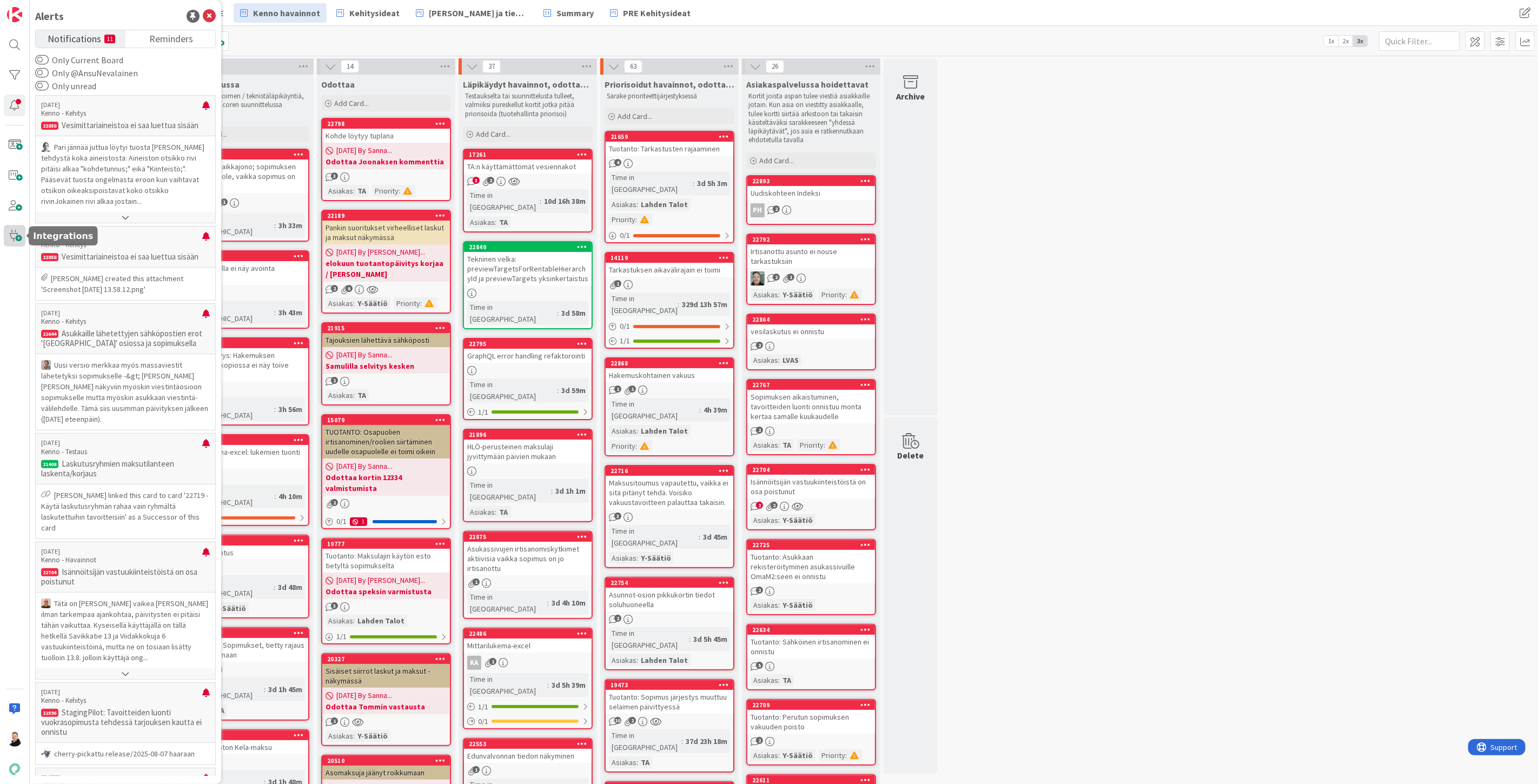
click at [16, 236] on span at bounding box center [14, 235] width 22 height 22
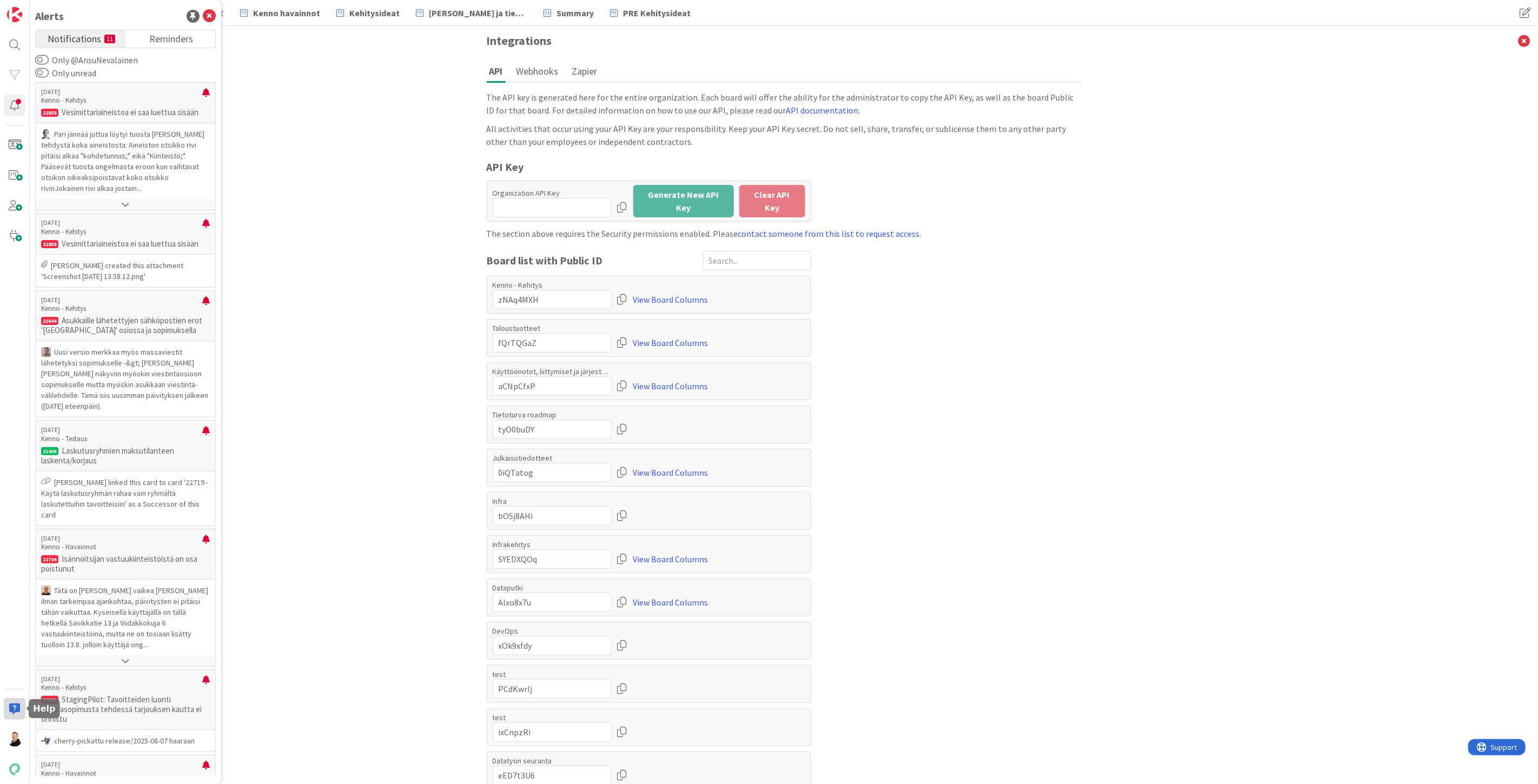
click at [19, 711] on div at bounding box center [14, 708] width 22 height 22
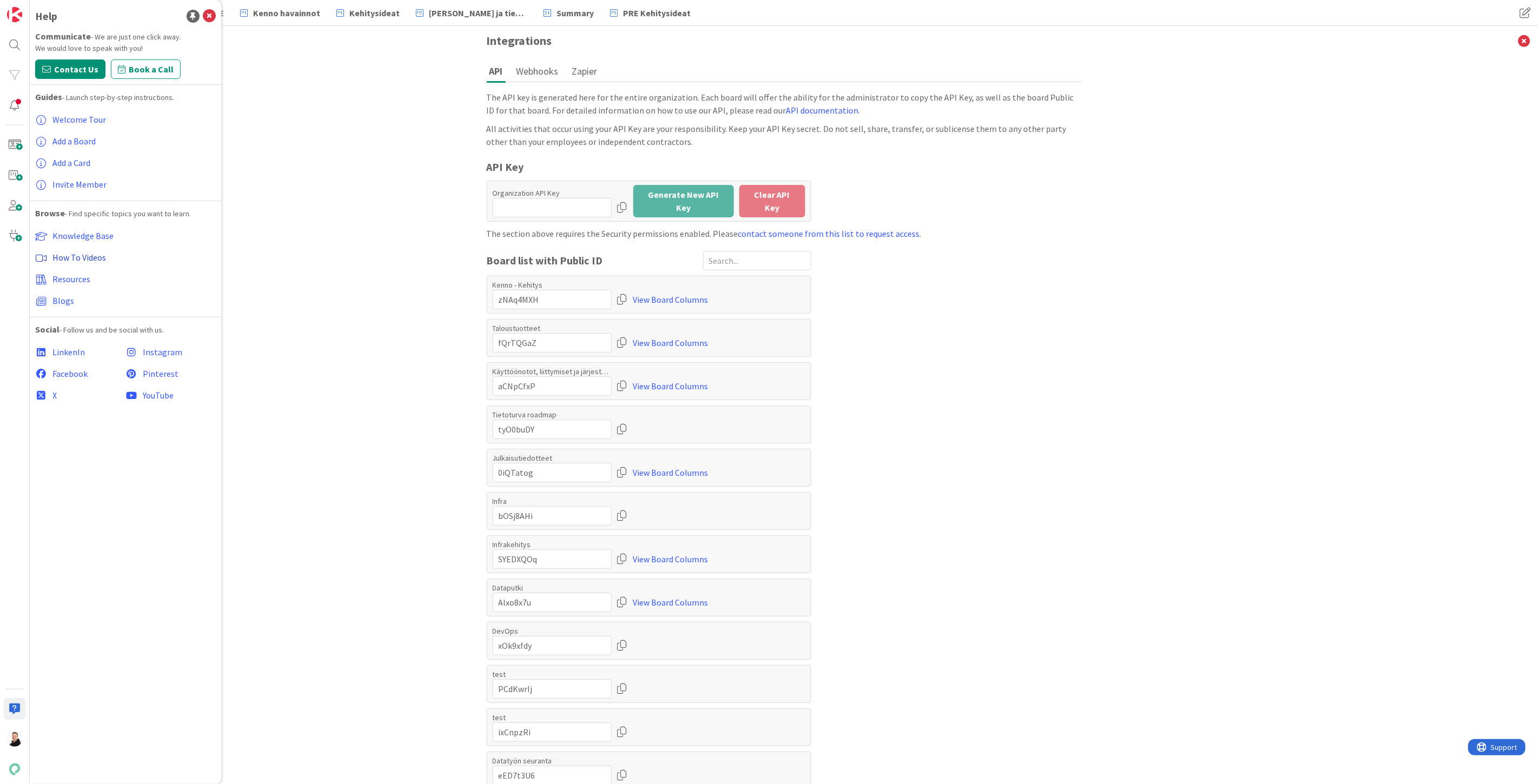
click at [84, 258] on span "How To Videos" at bounding box center [79, 257] width 54 height 11
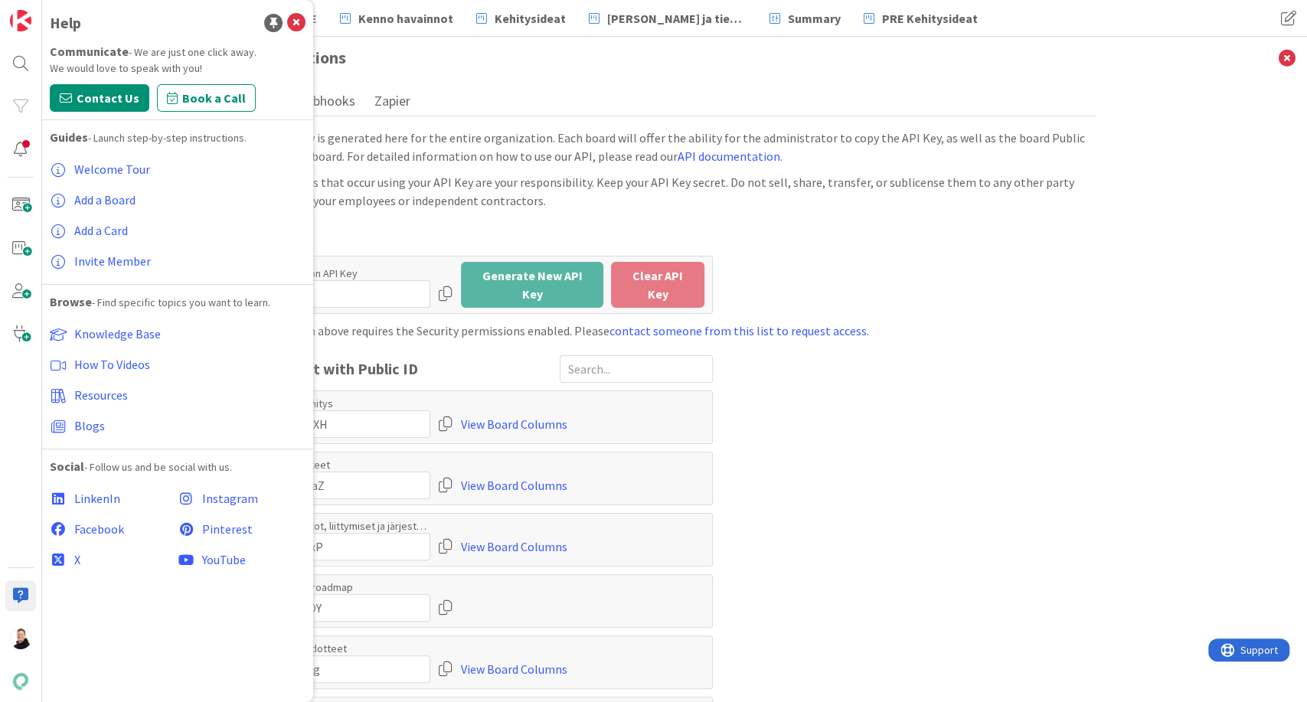
click at [1096, 485] on div "API Webhooks Zapier The API key is generated here for the entire organization. …" at bounding box center [674, 390] width 873 height 623
